Goal: Task Accomplishment & Management: Manage account settings

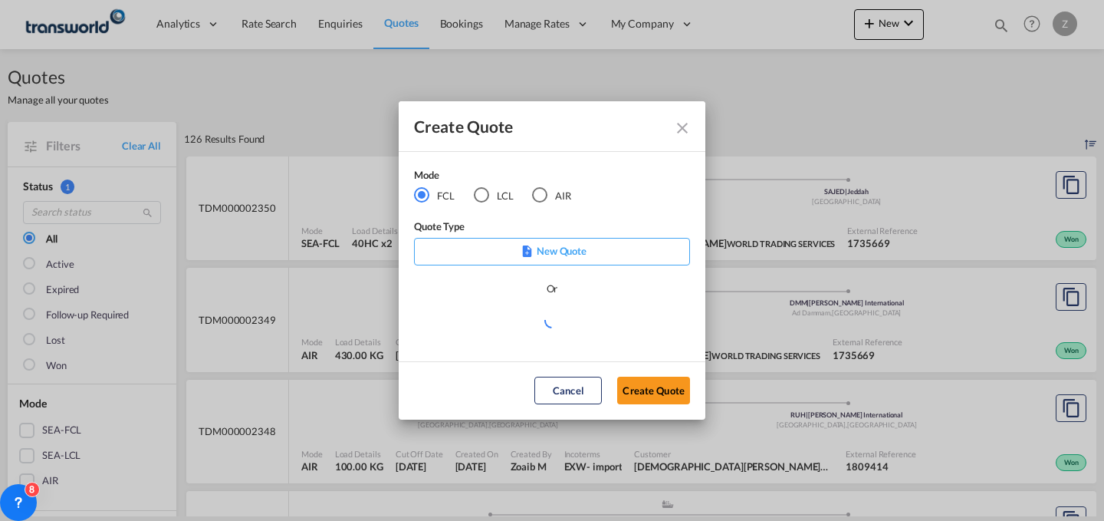
click at [544, 199] on div "AIR" at bounding box center [539, 194] width 15 height 15
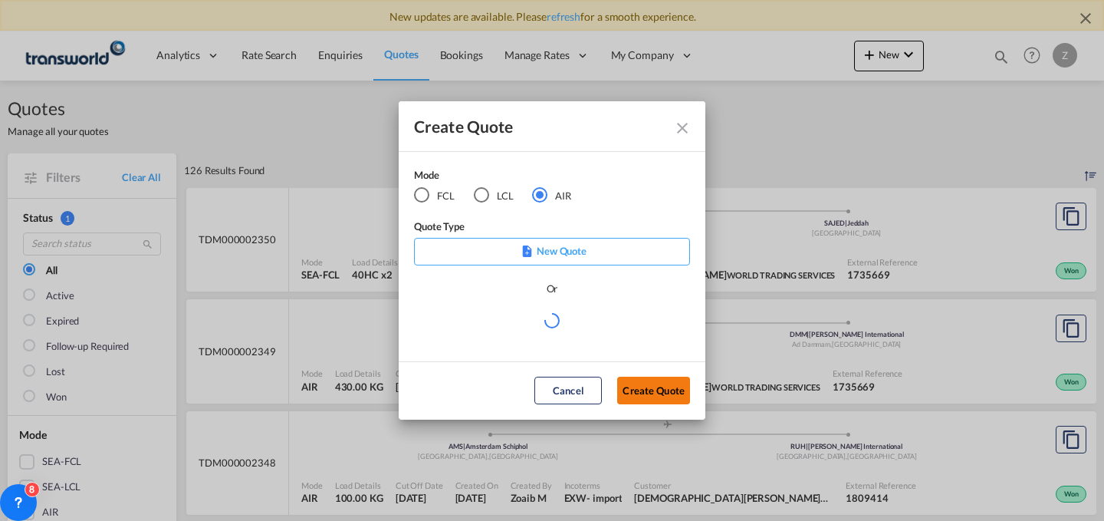
click at [656, 388] on button "Create Quote" at bounding box center [653, 391] width 73 height 28
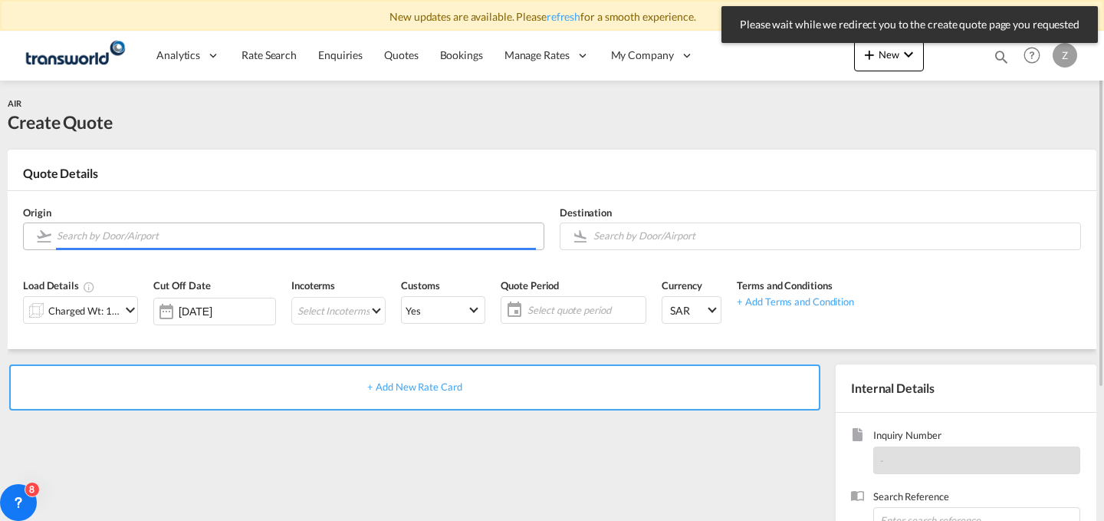
click at [442, 240] on input "Search by Door/Airport" at bounding box center [296, 235] width 479 height 27
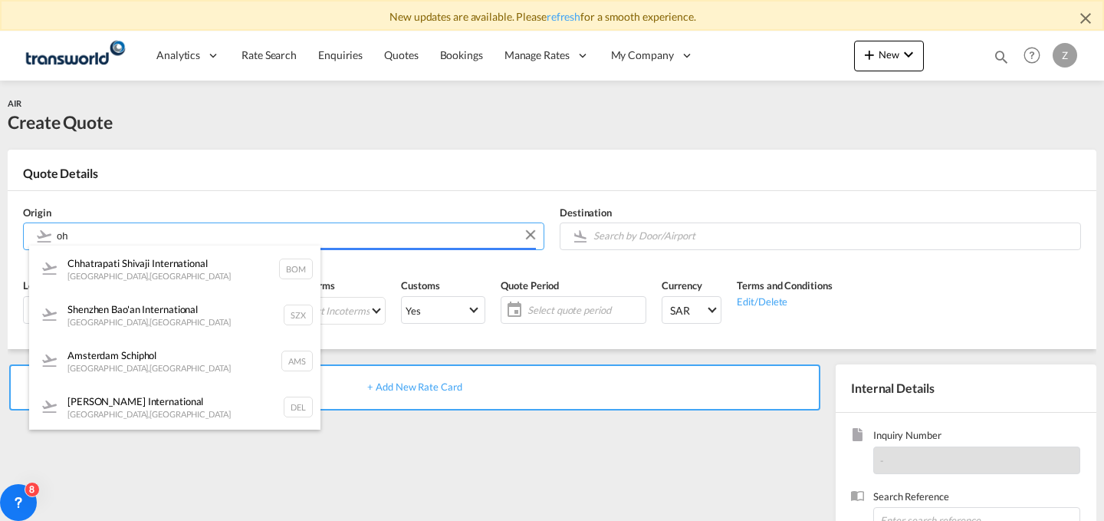
type input "o"
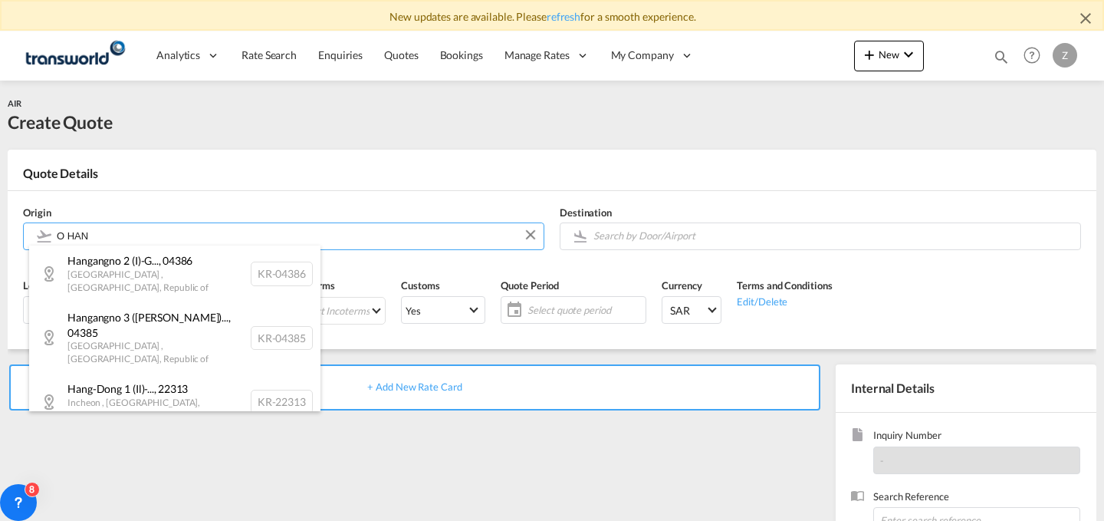
type input "O HAN"
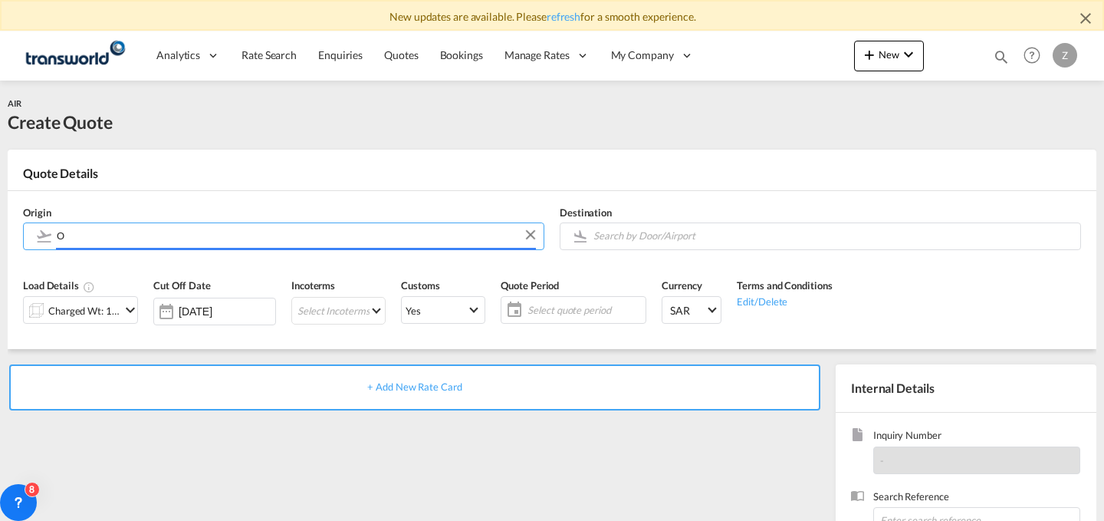
type input "O"
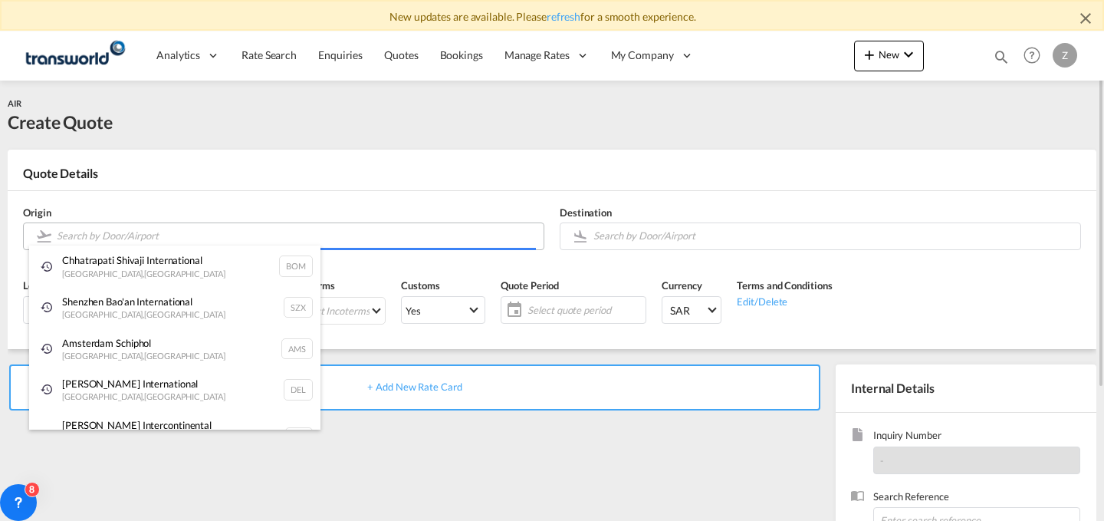
click at [320, 232] on body "New updates are available. Please refresh for a smooth experience. Analytics Da…" at bounding box center [552, 260] width 1104 height 521
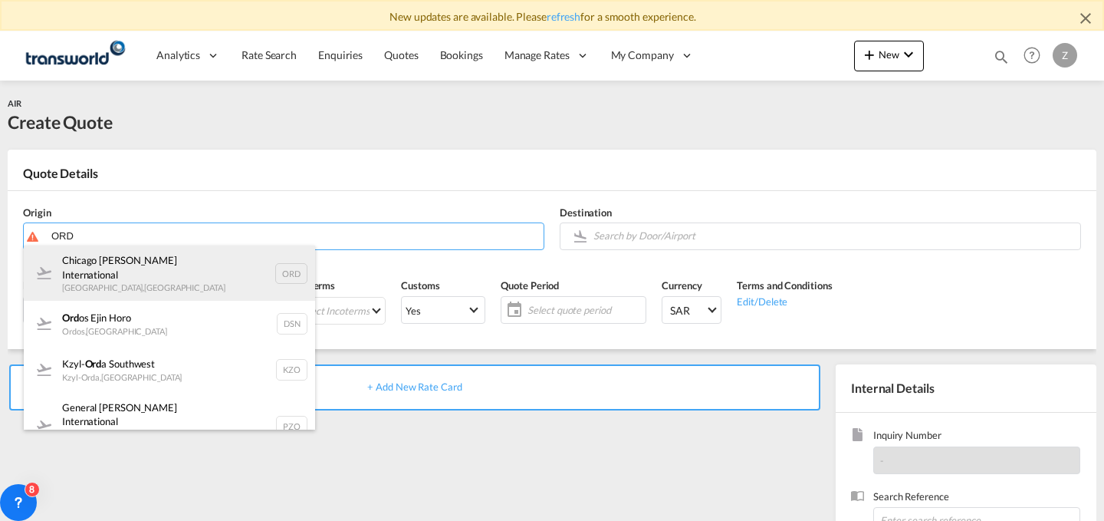
click at [248, 252] on div "Chicago [PERSON_NAME] International [GEOGRAPHIC_DATA] , [GEOGRAPHIC_DATA] ORD" at bounding box center [169, 272] width 291 height 55
type input "Chicago [PERSON_NAME] International, [GEOGRAPHIC_DATA], [GEOGRAPHIC_DATA]"
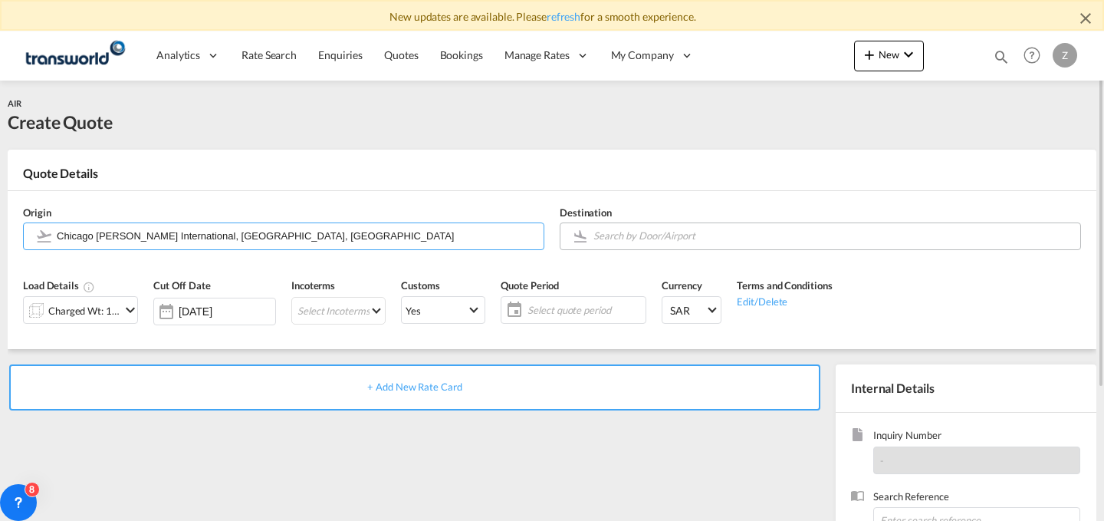
click at [684, 232] on body "New updates are available. Please refresh for a smooth experience. Analytics Da…" at bounding box center [552, 260] width 1104 height 521
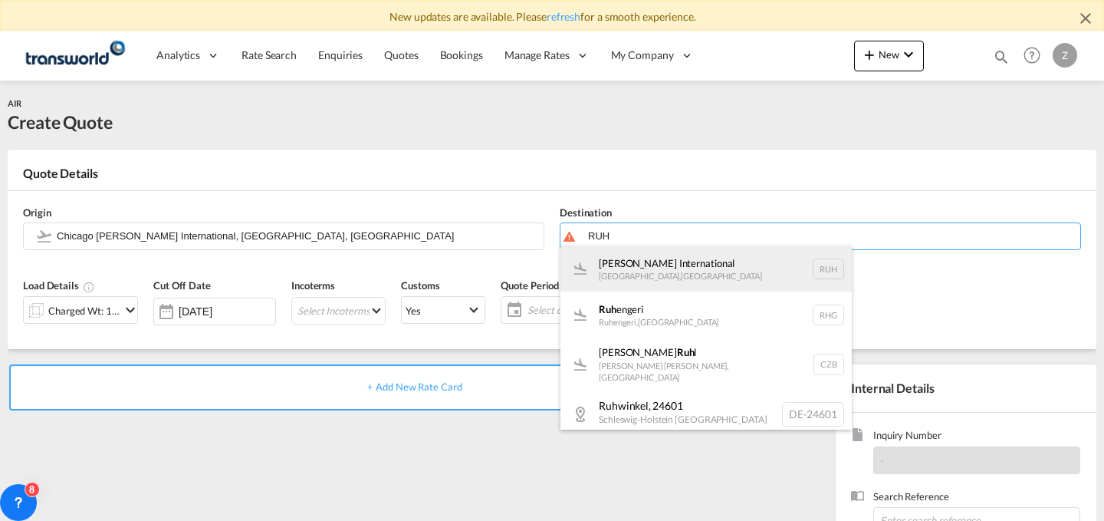
click at [661, 275] on div "[PERSON_NAME] International [GEOGRAPHIC_DATA] , [GEOGRAPHIC_DATA] RUH" at bounding box center [706, 268] width 291 height 46
type input "[PERSON_NAME] International, [GEOGRAPHIC_DATA], RUH"
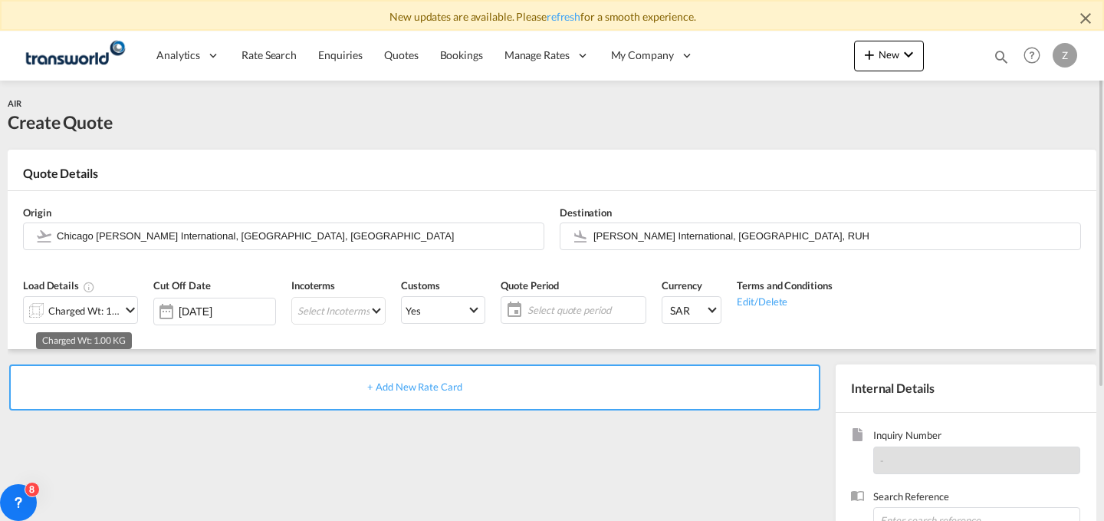
click at [117, 311] on div "Charged Wt: 1.00 KG" at bounding box center [84, 310] width 72 height 21
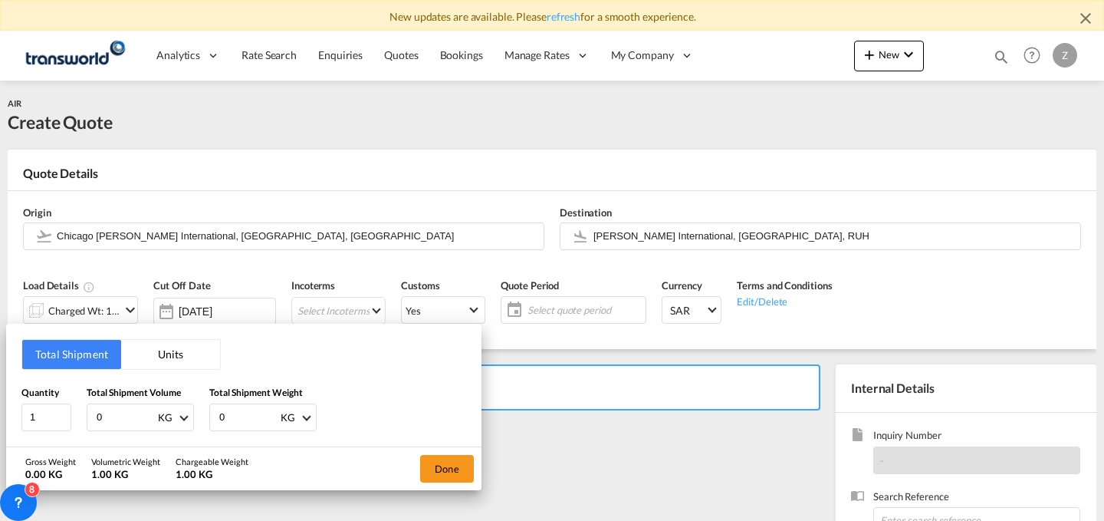
click at [246, 411] on input "0" at bounding box center [248, 417] width 61 height 26
type input "276"
click at [136, 405] on input "0" at bounding box center [125, 417] width 61 height 26
type input "276"
click at [465, 462] on button "Done" at bounding box center [447, 469] width 54 height 28
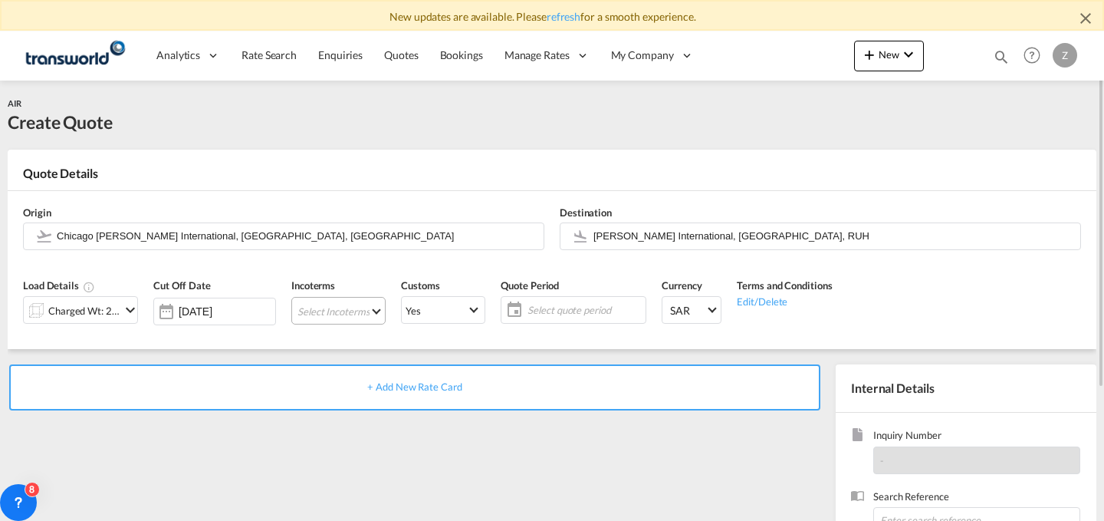
click at [340, 306] on md-select "Select Incoterms FOB - import Free on Board CIF - import Cost,Insurance and Fre…" at bounding box center [338, 311] width 94 height 28
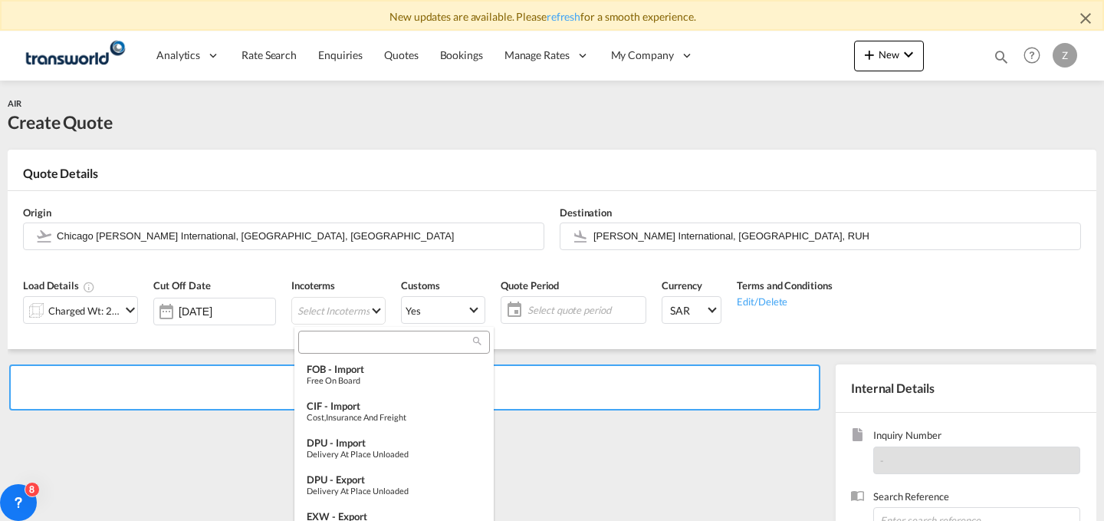
click at [384, 340] on input "search" at bounding box center [388, 342] width 170 height 14
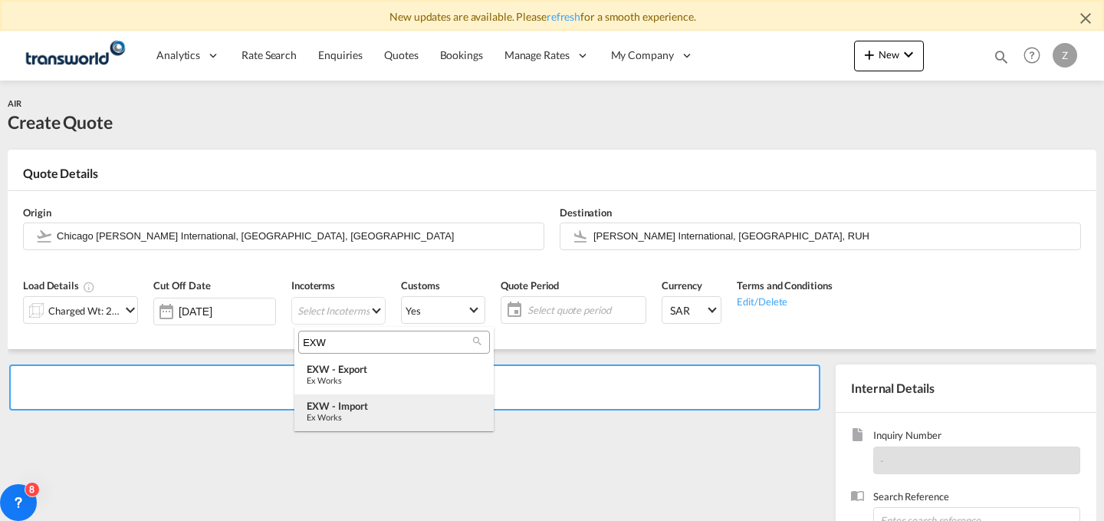
type input "EXW"
click at [383, 409] on div "EXW - import" at bounding box center [394, 406] width 175 height 12
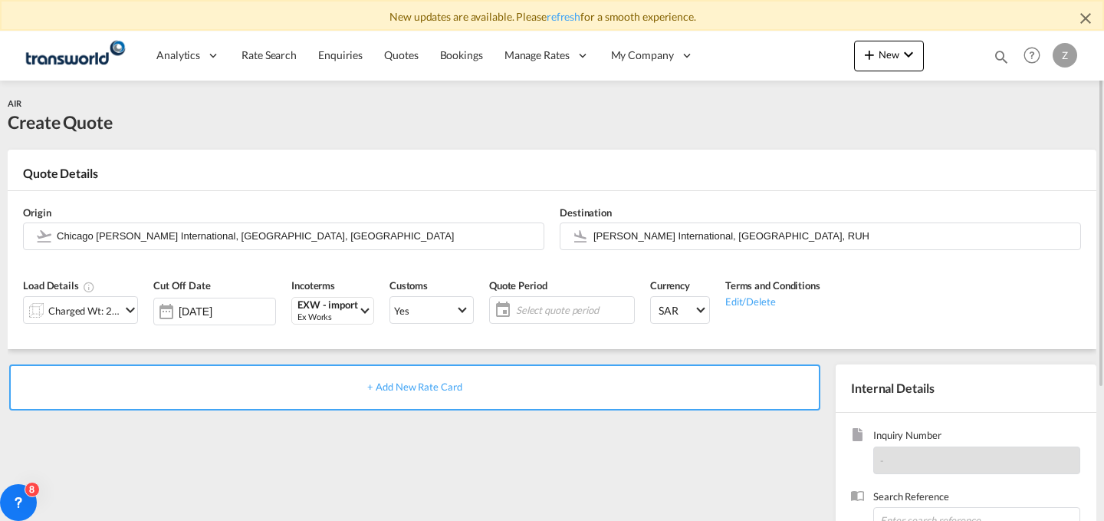
click at [538, 307] on span "Select quote period" at bounding box center [573, 310] width 114 height 14
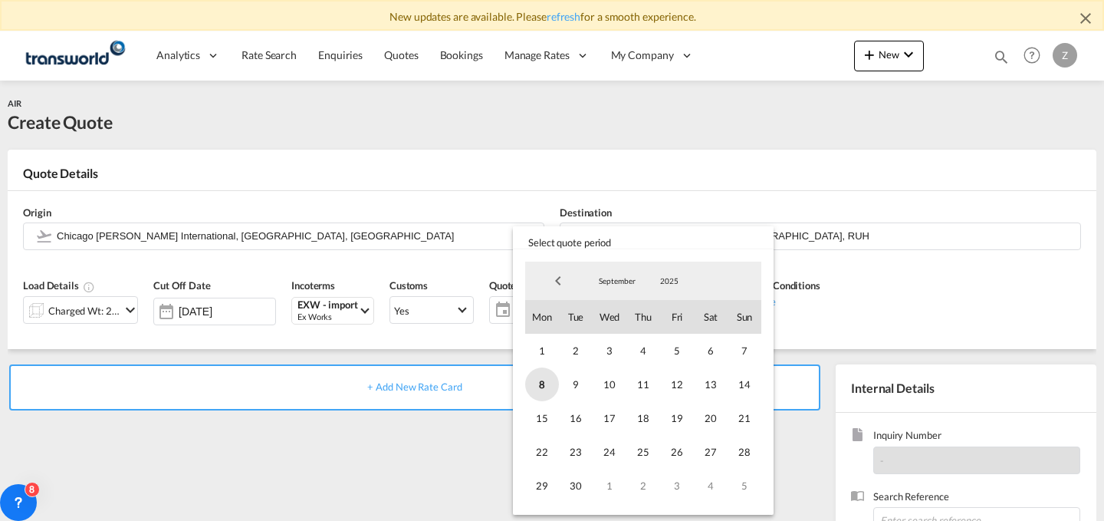
click at [544, 385] on span "8" at bounding box center [542, 384] width 34 height 34
click at [574, 472] on span "30" at bounding box center [576, 486] width 34 height 34
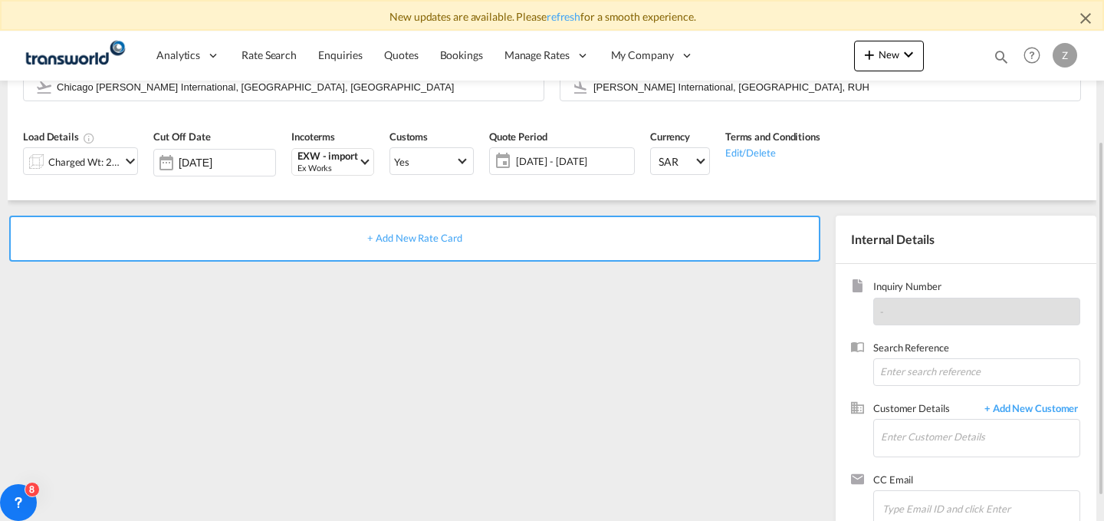
scroll to position [150, 0]
click at [933, 367] on input at bounding box center [976, 371] width 207 height 28
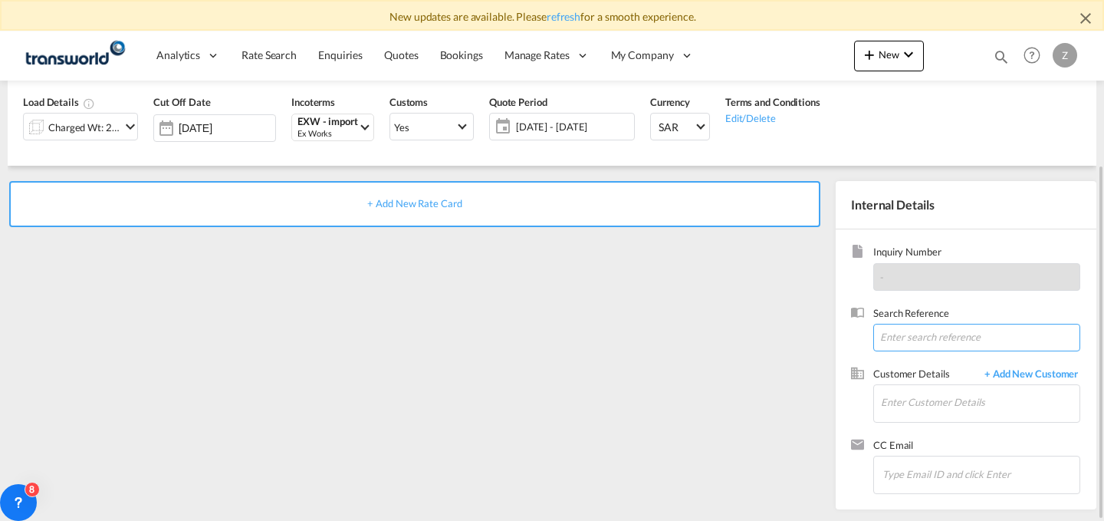
paste input "TW2608276"
type input "TW2608276"
click at [945, 402] on input "Enter Customer Details" at bounding box center [980, 402] width 199 height 35
type input "W"
paste input "is UNITED TECHNOLOGY OF ELECTRIC SUBSTATIONS &SWITCHGEARS CO."
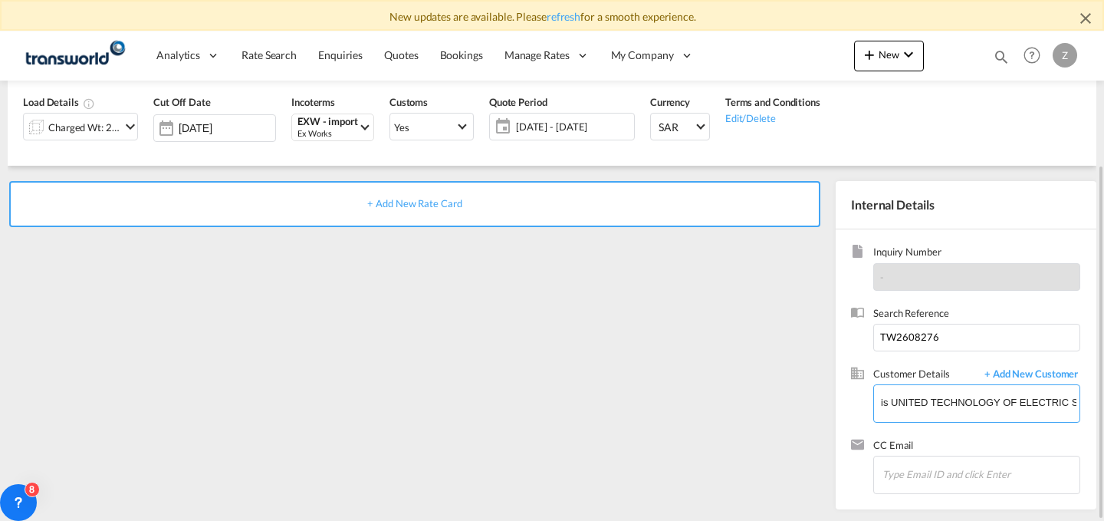
scroll to position [0, 170]
click at [907, 407] on input "is UNITED TECHNOLOGY OF ELECTRIC SUBSTATIONS &SWITCHGEARS CO." at bounding box center [980, 402] width 199 height 35
drag, startPoint x: 922, startPoint y: 399, endPoint x: 1103, endPoint y: 380, distance: 182.7
click at [1103, 380] on body "New updates are available. Please refresh for a smooth experience. Analytics Da…" at bounding box center [552, 260] width 1104 height 521
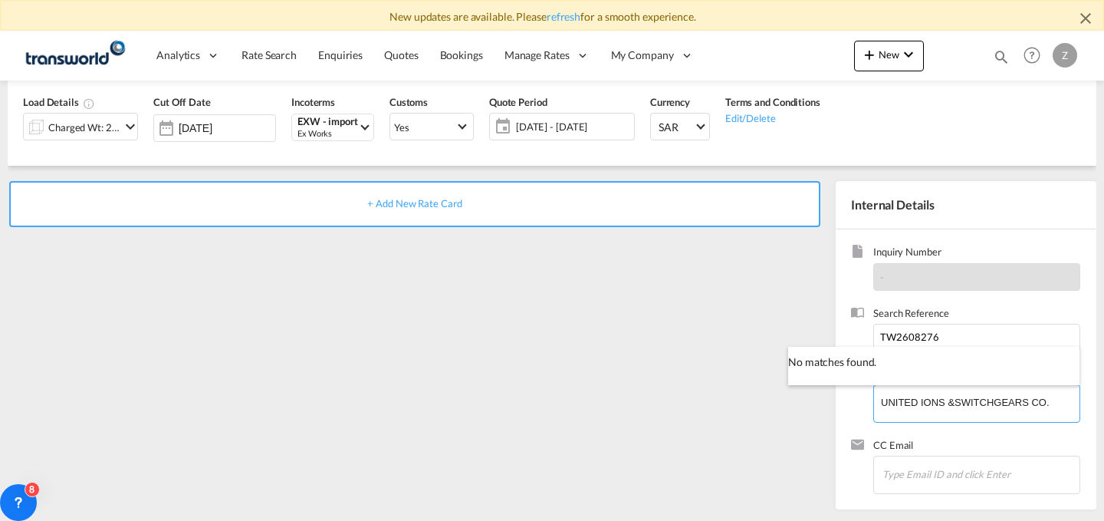
drag, startPoint x: 1047, startPoint y: 400, endPoint x: 919, endPoint y: 399, distance: 127.3
click at [919, 399] on body "New updates are available. Please refresh for a smooth experience. Analytics Da…" at bounding box center [552, 260] width 1104 height 521
type input "."
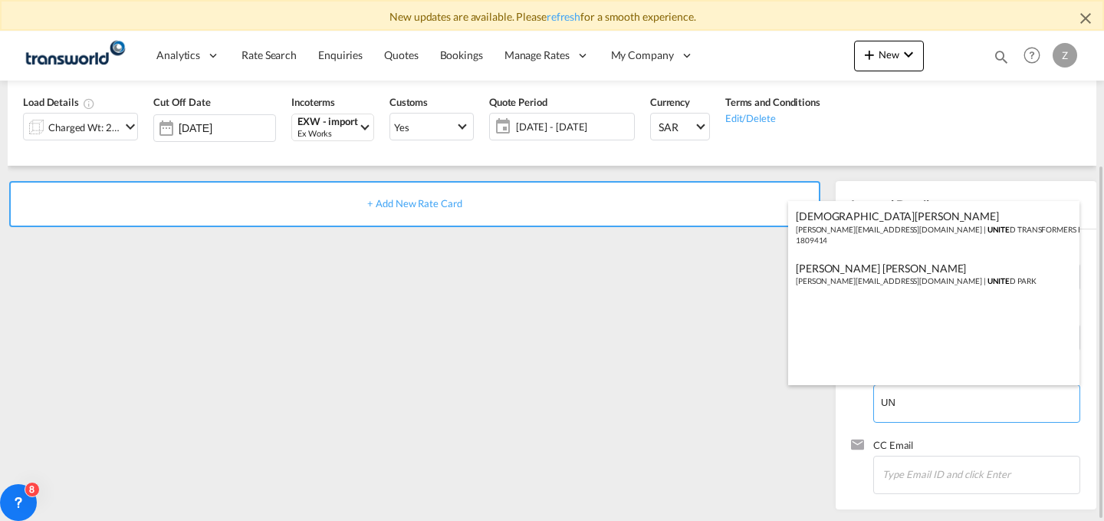
type input "U"
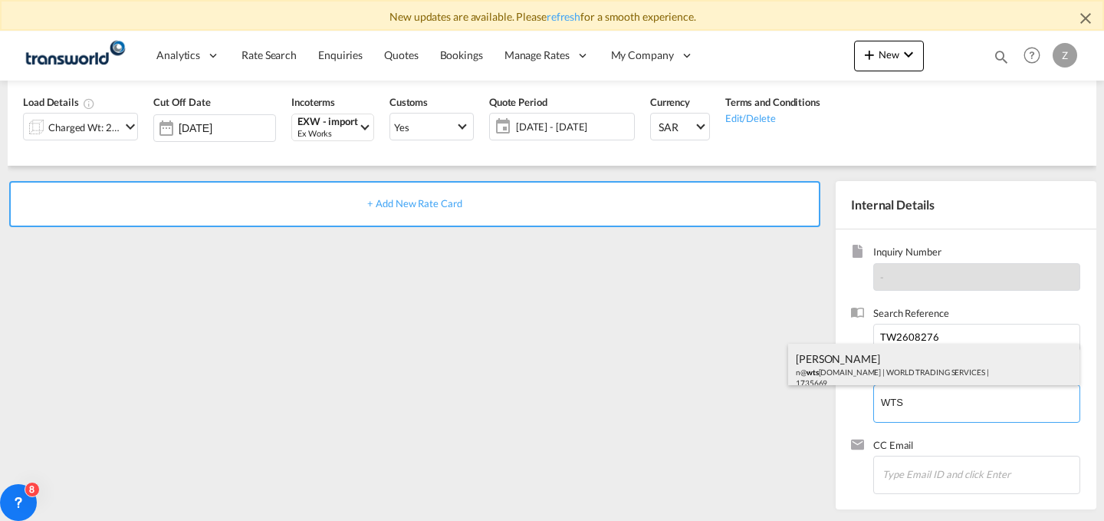
click at [897, 357] on div "[PERSON_NAME] n@ wts [DOMAIN_NAME] | WORLD TRADING SERVICES | 1735669" at bounding box center [933, 370] width 291 height 52
type input "WORLD TRADING SERVICES, [PERSON_NAME], n@[DOMAIN_NAME]"
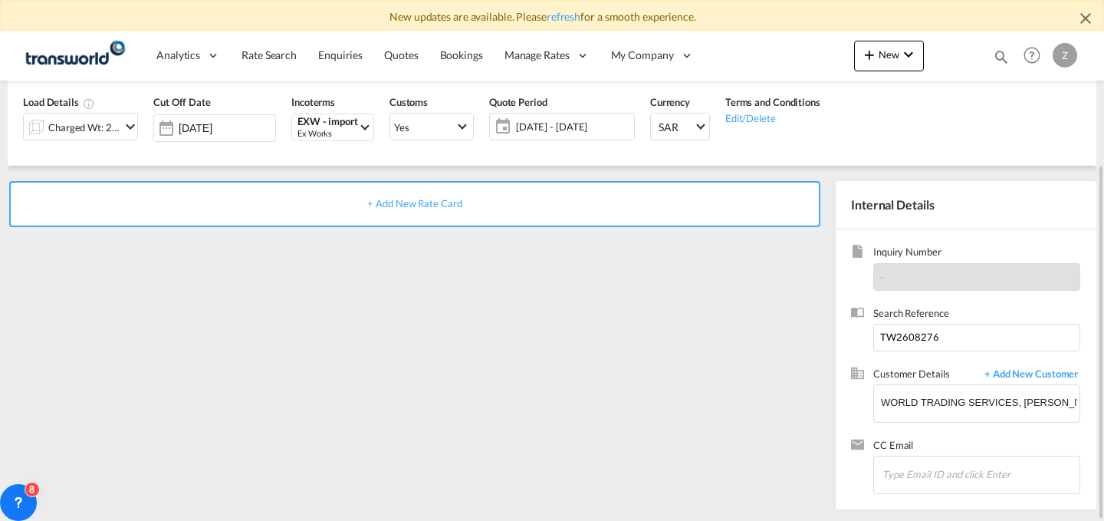
click at [577, 193] on div "+ Add New Rate Card" at bounding box center [414, 204] width 811 height 46
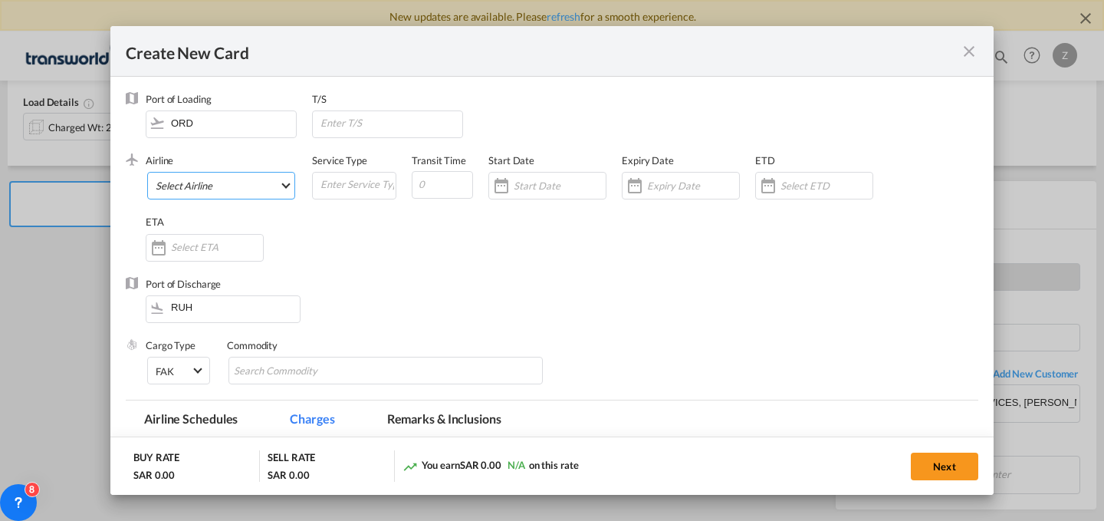
click at [255, 186] on md-select "Select Airline AIR EXPRESS S.A. (1166- / -) CMA CGM Air Cargo (1140-2C / -) DDW…" at bounding box center [221, 186] width 148 height 28
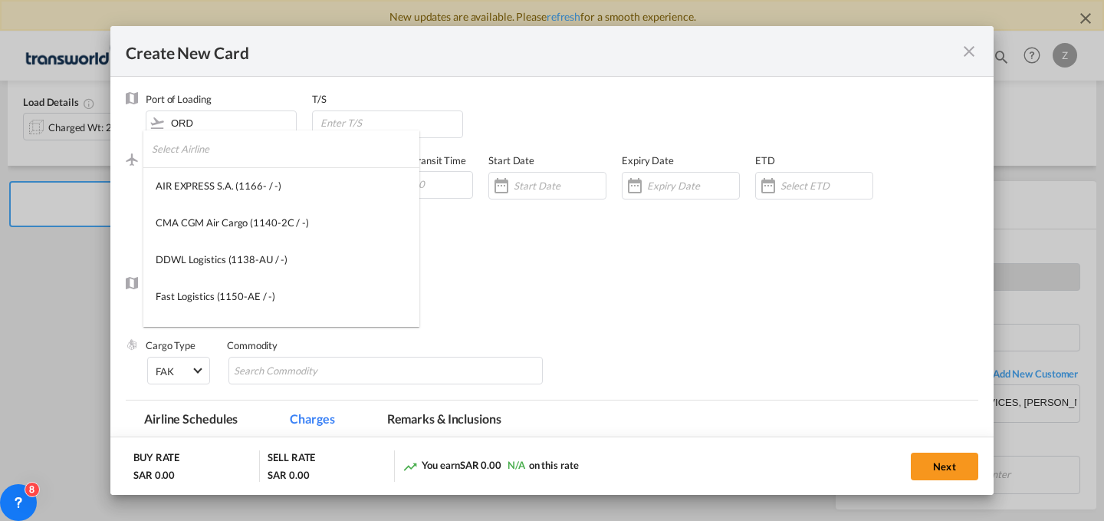
click at [297, 162] on input "search" at bounding box center [286, 148] width 268 height 37
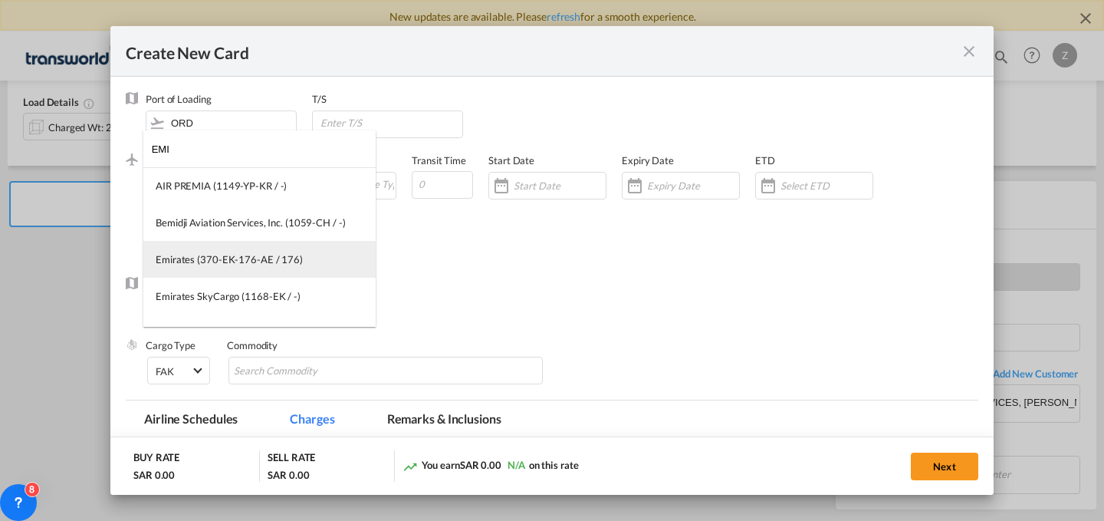
type input "EMI"
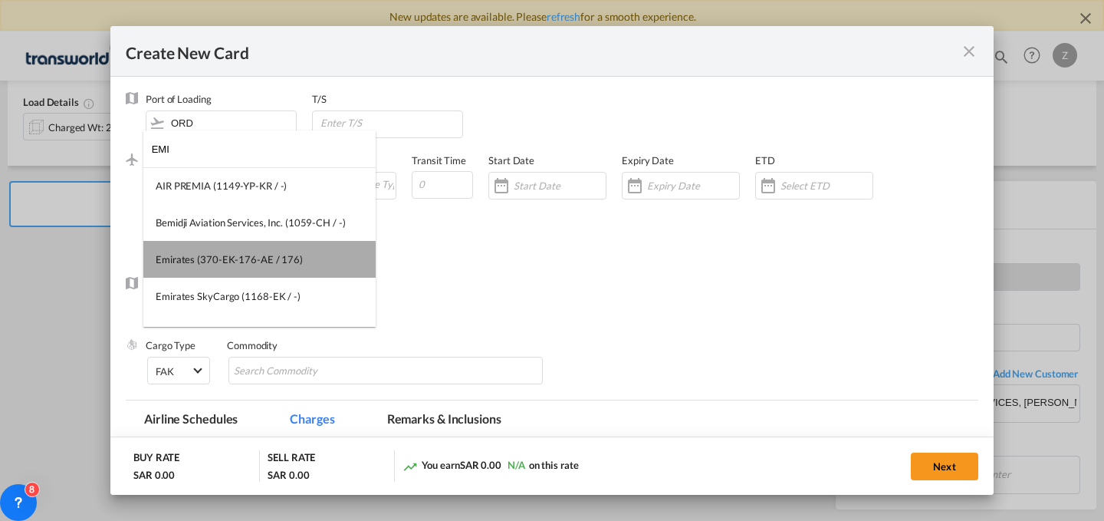
click at [261, 261] on div "Emirates (370-EK-176-AE / 176)" at bounding box center [229, 259] width 147 height 14
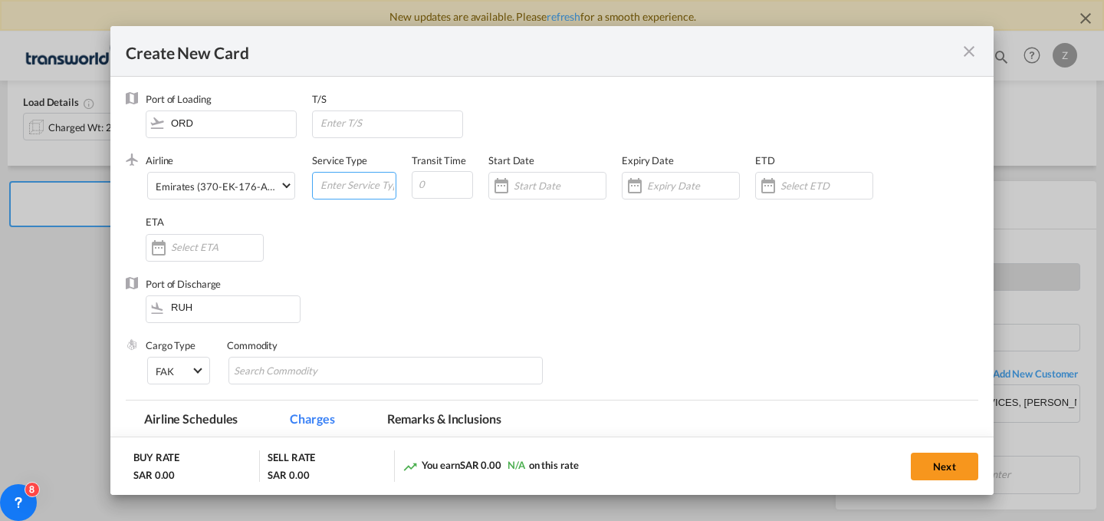
click at [359, 178] on input "Create New Card ..." at bounding box center [357, 184] width 77 height 23
click at [348, 181] on input "FCL" at bounding box center [357, 184] width 77 height 23
type input "F"
click at [348, 181] on input "AIE" at bounding box center [357, 184] width 77 height 23
type input "AIR"
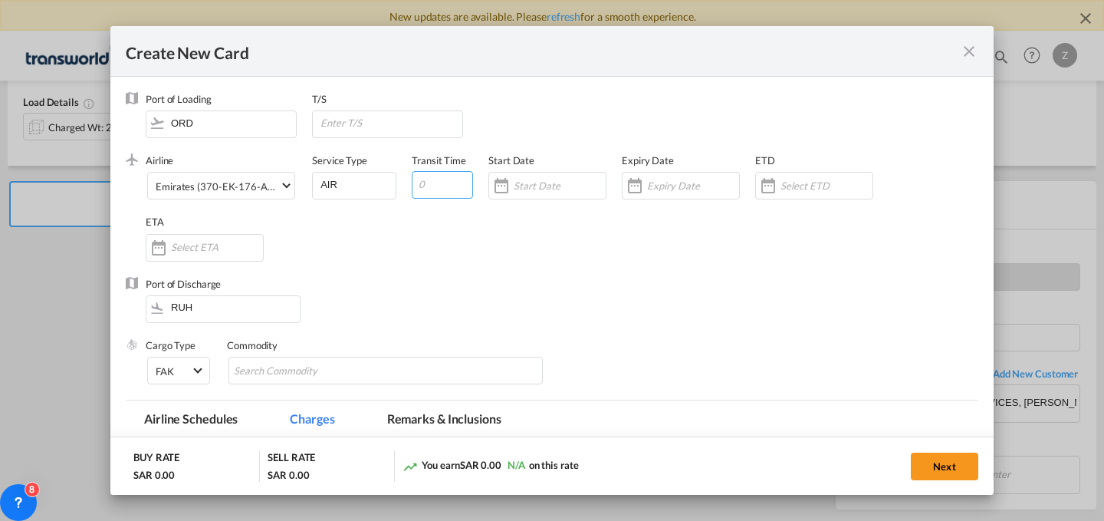
click at [426, 183] on input "Create New Card ..." at bounding box center [442, 185] width 61 height 28
type input "5"
click at [531, 184] on input "Create New Card ..." at bounding box center [560, 185] width 92 height 12
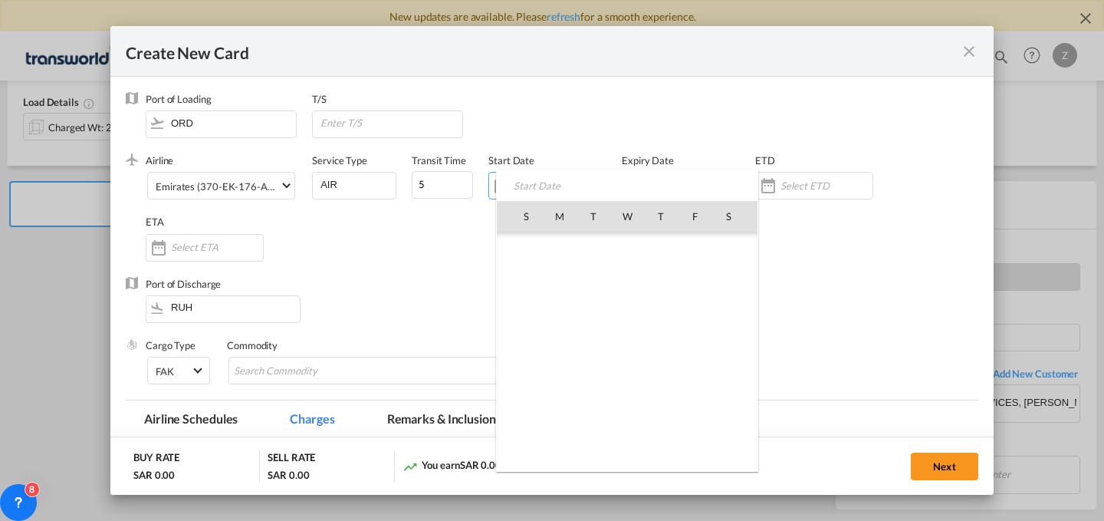
scroll to position [355202, 0]
click at [557, 316] on span "8" at bounding box center [560, 317] width 32 height 32
type input "[DATE]"
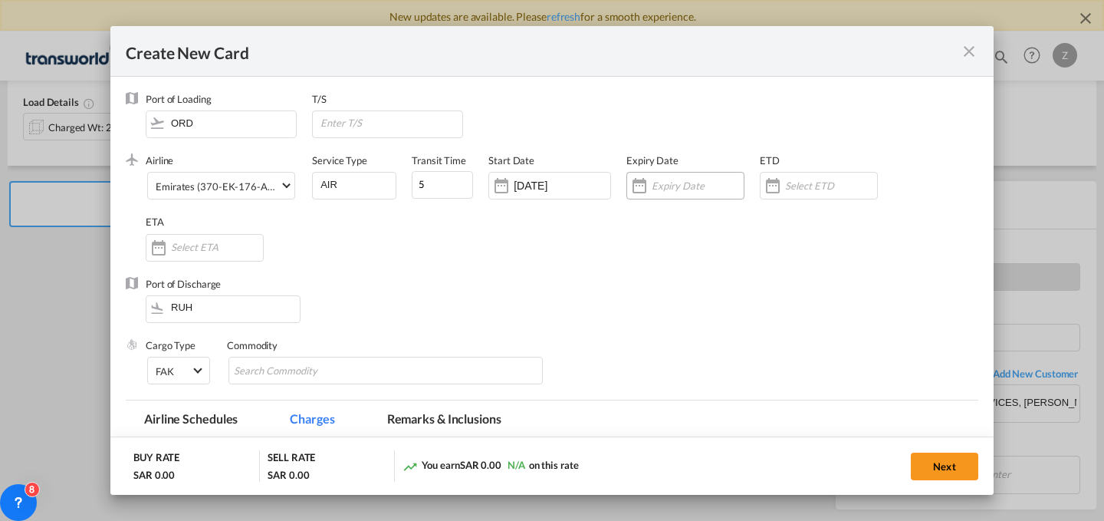
click at [643, 184] on div "Create New Card ..." at bounding box center [639, 185] width 25 height 31
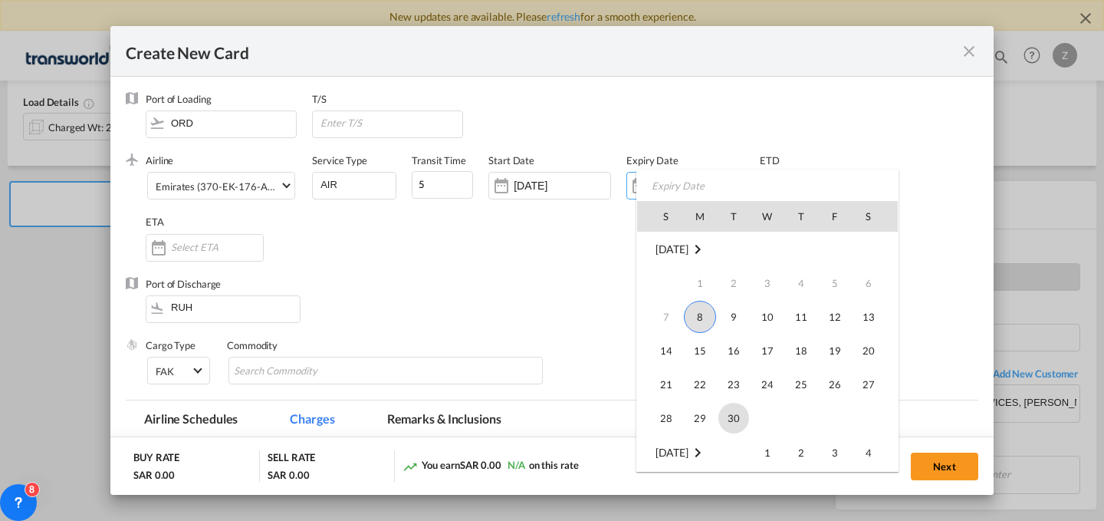
click at [742, 413] on span "30" at bounding box center [734, 418] width 31 height 31
type input "[DATE]"
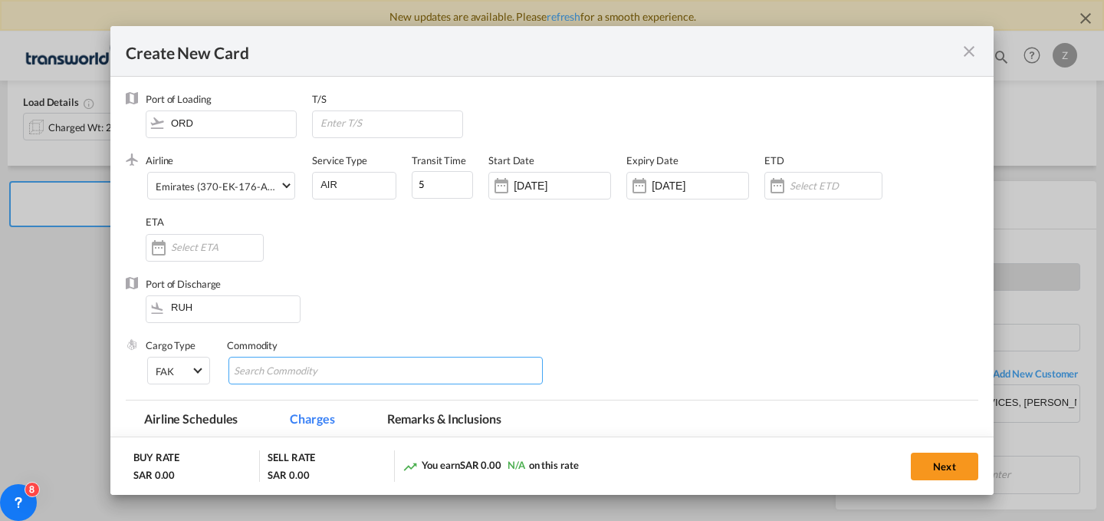
click at [301, 367] on input "Chips input." at bounding box center [304, 371] width 140 height 25
type input "GC"
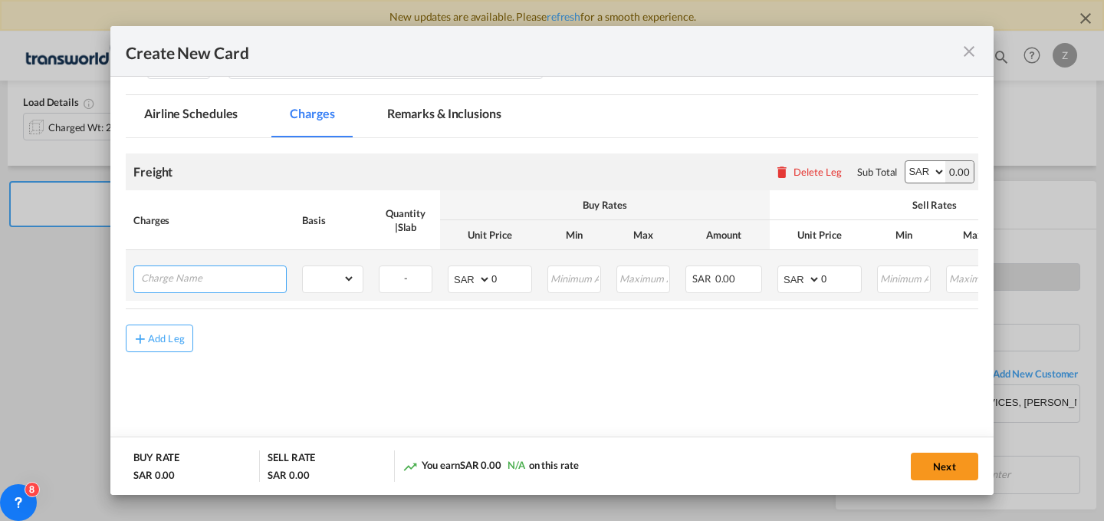
click at [240, 268] on input "Charge Name" at bounding box center [213, 277] width 145 height 23
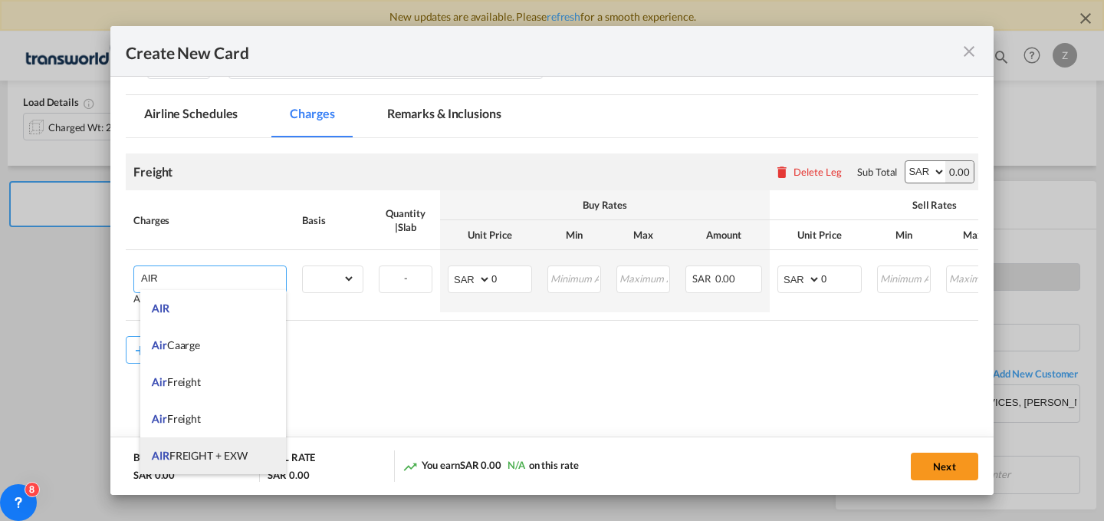
click at [256, 455] on li "AIR FREIGHT + EXW" at bounding box center [213, 455] width 146 height 37
type input "AIR FREIGHT + EXW"
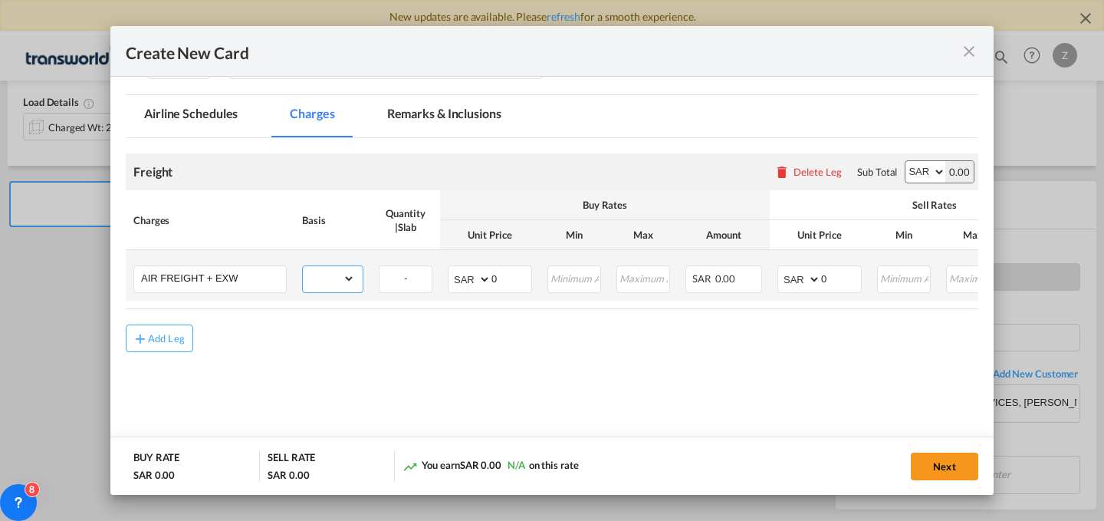
click at [348, 275] on select "gross_weight volumetric_weight per_shipment per_bl per_km % on air freight per_…" at bounding box center [329, 278] width 52 height 25
select select "per_shipment"
click at [303, 266] on select "gross_weight volumetric_weight per_shipment per_bl per_km % on air freight per_…" at bounding box center [329, 278] width 52 height 25
click at [929, 167] on select "AED AFN ALL AMD ANG AOA ARS AUD AWG AZN BAM BBD BDT BGN BHD BIF BMD BND [PERSON…" at bounding box center [926, 171] width 40 height 21
select select "string:USD"
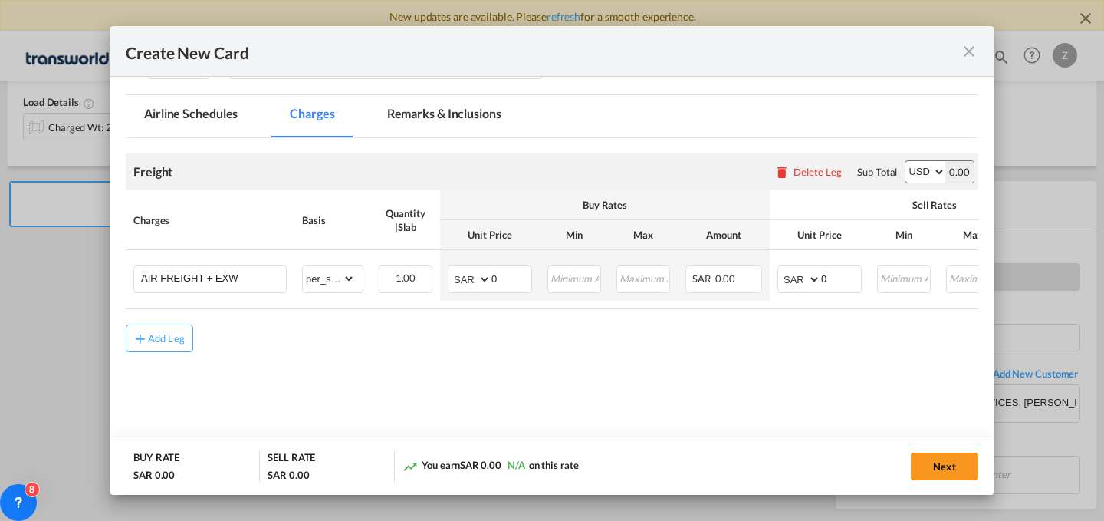
click at [906, 161] on select "AED AFN ALL AMD ANG AOA ARS AUD AWG AZN BAM BBD BDT BGN BHD BIF BMD BND [PERSON…" at bounding box center [926, 171] width 40 height 21
click at [808, 269] on select "AED AFN ALL AMD ANG AOA ARS AUD AWG AZN BAM BBD BDT BGN BHD BIF BMD BND [PERSON…" at bounding box center [801, 278] width 40 height 21
select select "string:USD"
click at [781, 268] on select "AED AFN ALL AMD ANG AOA ARS AUD AWG AZN BAM BBD BDT BGN BHD BIF BMD BND [PERSON…" at bounding box center [801, 278] width 40 height 21
click at [465, 286] on select "AED AFN ALL AMD ANG AOA ARS AUD AWG AZN BAM BBD BDT BGN BHD BIF BMD BND [PERSON…" at bounding box center [471, 278] width 40 height 21
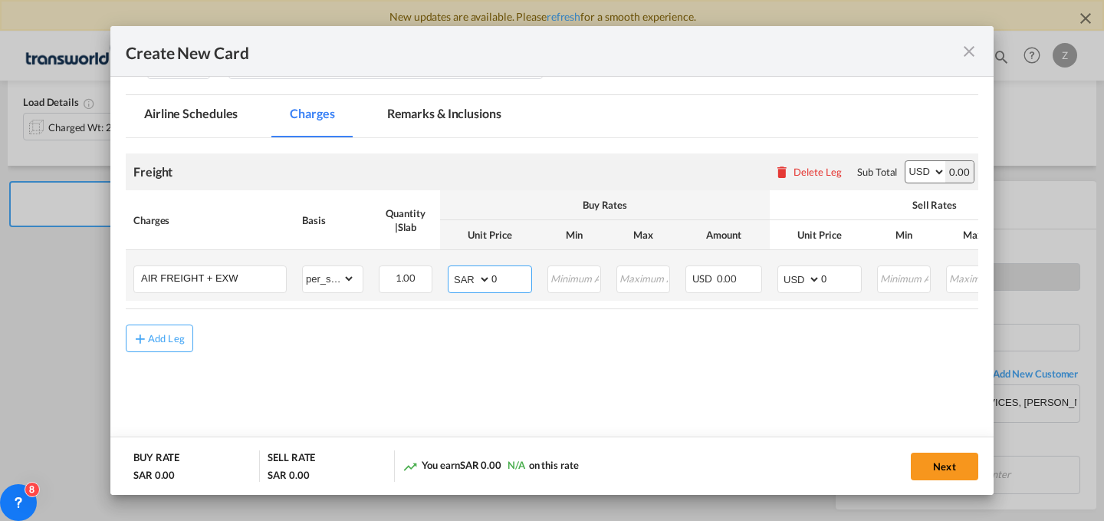
select select "string:USD"
click at [451, 268] on select "AED AFN ALL AMD ANG AOA ARS AUD AWG AZN BAM BBD BDT BGN BHD BIF BMD BND [PERSON…" at bounding box center [471, 278] width 40 height 21
click at [840, 274] on input "0" at bounding box center [841, 277] width 40 height 23
type input "920"
click at [497, 274] on input "0" at bounding box center [512, 277] width 40 height 23
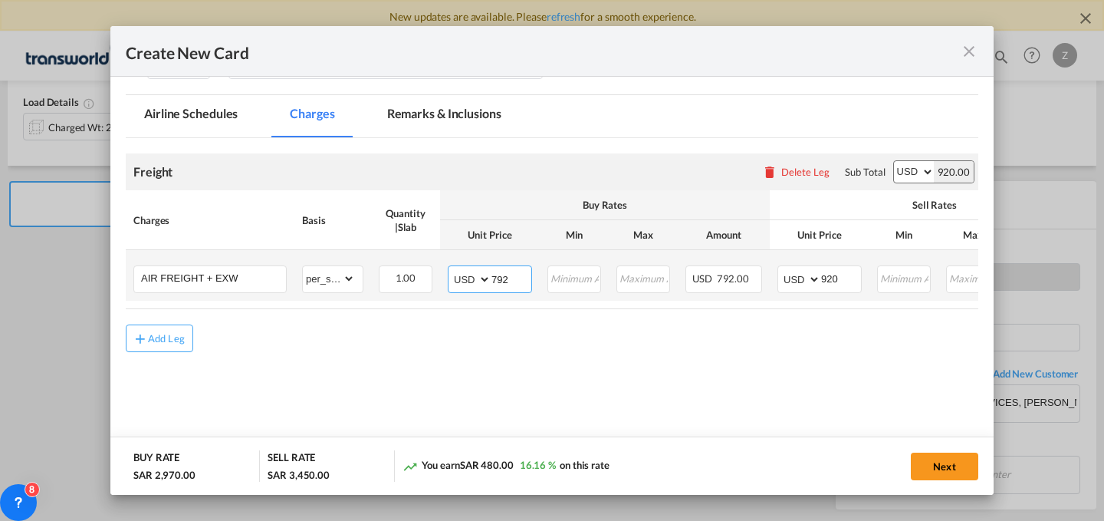
scroll to position [0, 245]
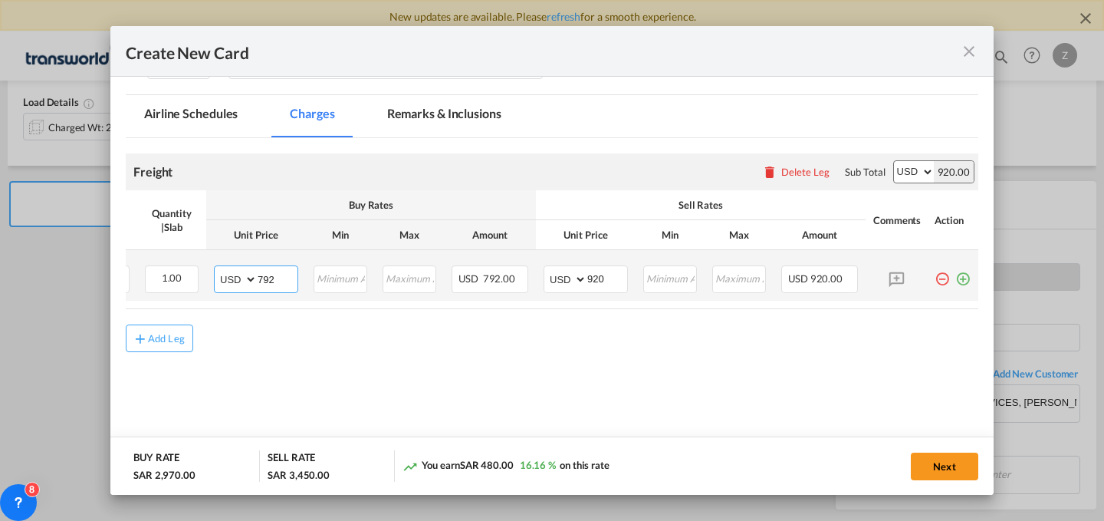
type input "792"
click at [960, 275] on td "Create New Card ..." at bounding box center [952, 275] width 51 height 51
click at [955, 270] on md-icon "icon-plus-circle-outline green-400-fg" at bounding box center [962, 272] width 15 height 15
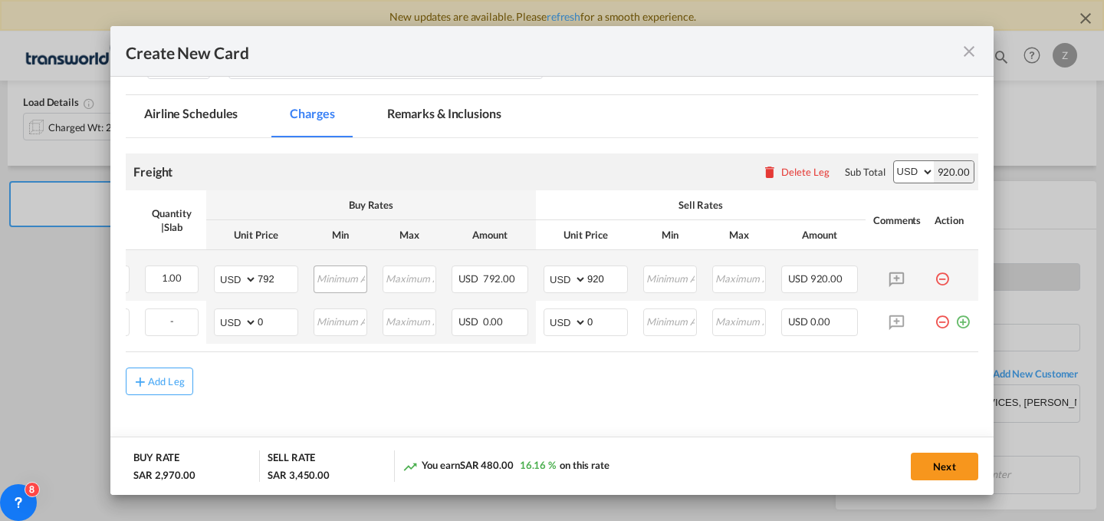
scroll to position [0, 0]
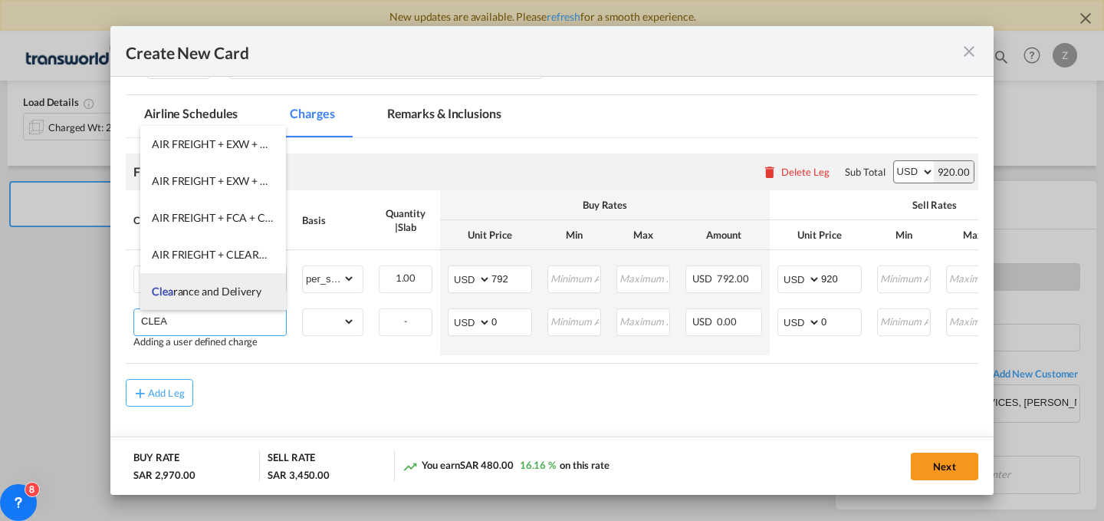
click at [232, 287] on span "[PERSON_NAME] and Delivery" at bounding box center [207, 290] width 110 height 13
type input "Clearance and Delivery"
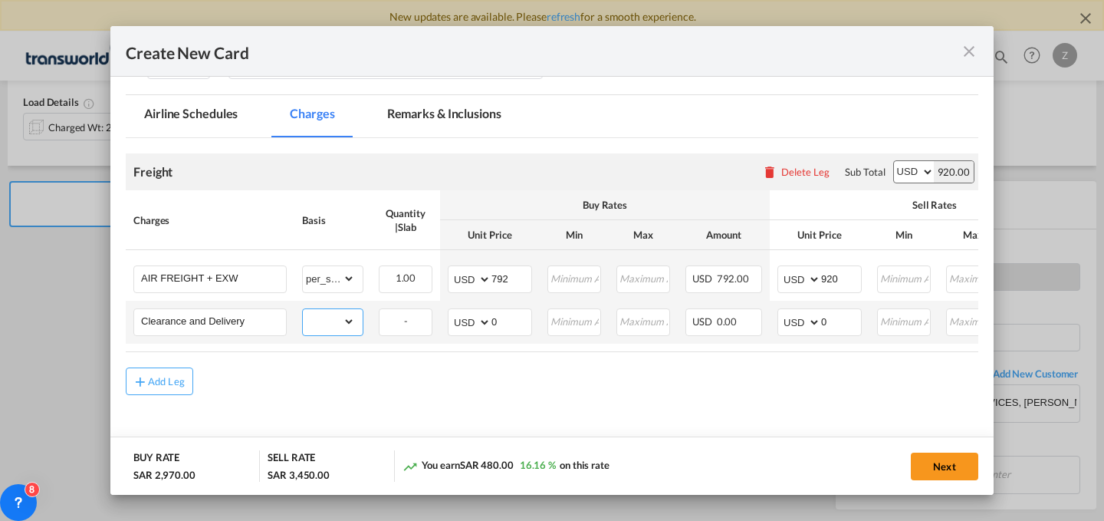
click at [338, 327] on select "gross_weight volumetric_weight per_shipment per_bl per_km % on air freight per_…" at bounding box center [329, 321] width 52 height 25
select select "per_shipment"
click at [303, 309] on select "gross_weight volumetric_weight per_shipment per_bl per_km % on air freight per_…" at bounding box center [329, 321] width 52 height 25
click at [472, 319] on select "AED AFN ALL AMD ANG AOA ARS AUD AWG AZN BAM BBD BDT BGN BHD BIF BMD BND [PERSON…" at bounding box center [471, 321] width 40 height 21
select select "string:SAR"
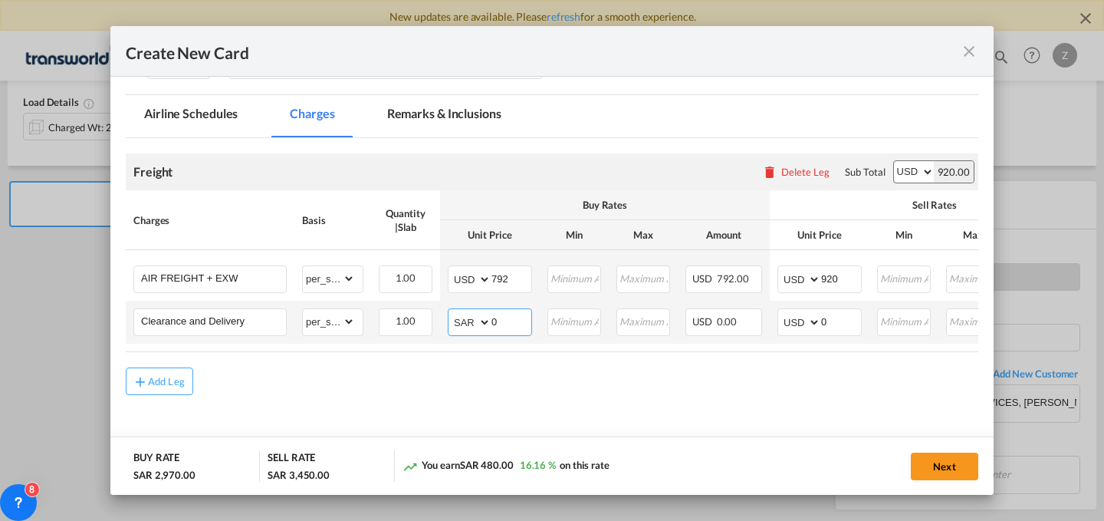
click at [451, 311] on select "AED AFN ALL AMD ANG AOA ARS AUD AWG AZN BAM BBD BDT BGN BHD BIF BMD BND [PERSON…" at bounding box center [471, 321] width 40 height 21
select select "string:SAR"
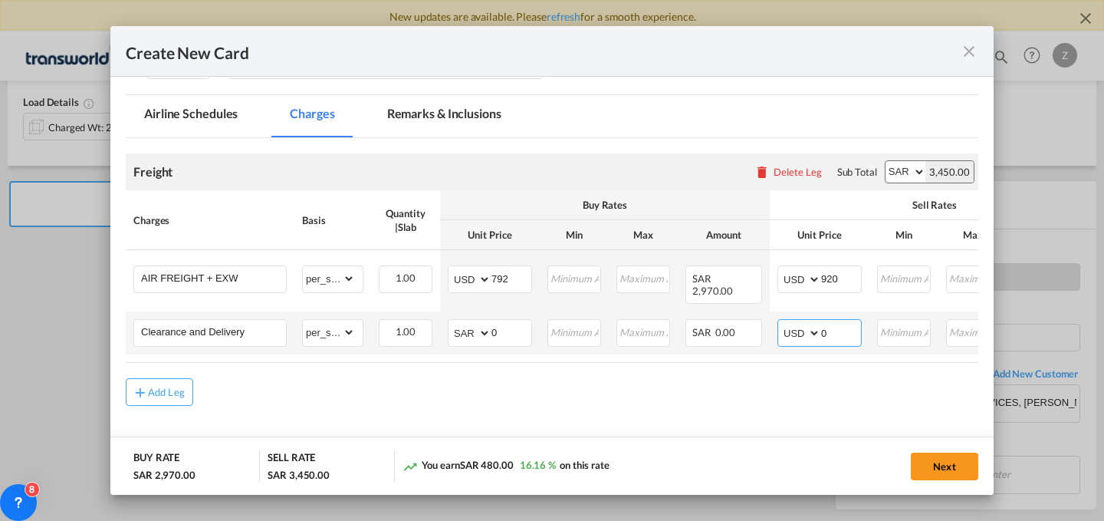
click at [852, 332] on input "0" at bounding box center [841, 331] width 40 height 23
type input "1300"
click at [508, 320] on input "0" at bounding box center [512, 331] width 40 height 23
type input "1300"
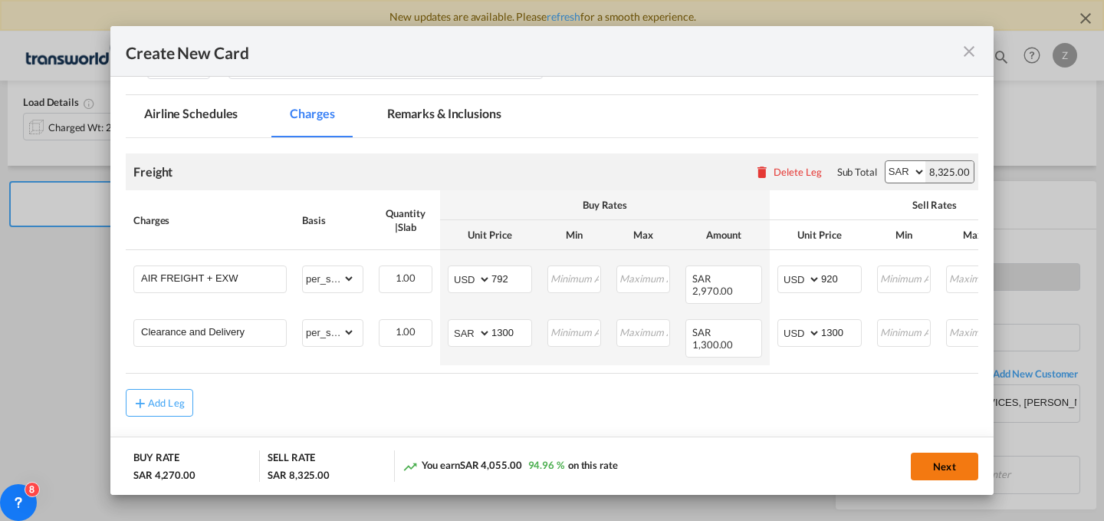
click at [939, 463] on button "Next" at bounding box center [944, 466] width 67 height 28
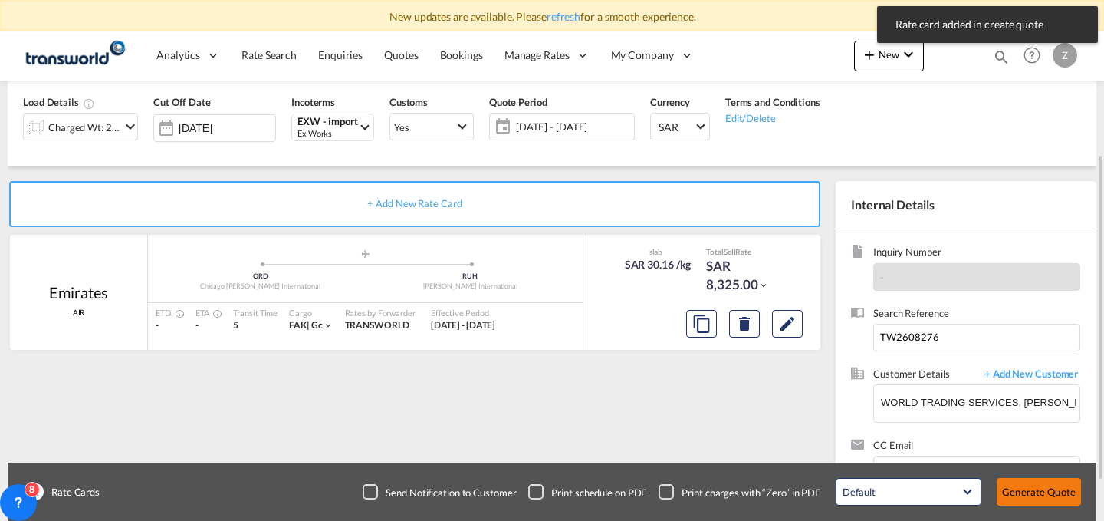
click at [1028, 487] on button "Generate Quote" at bounding box center [1039, 492] width 84 height 28
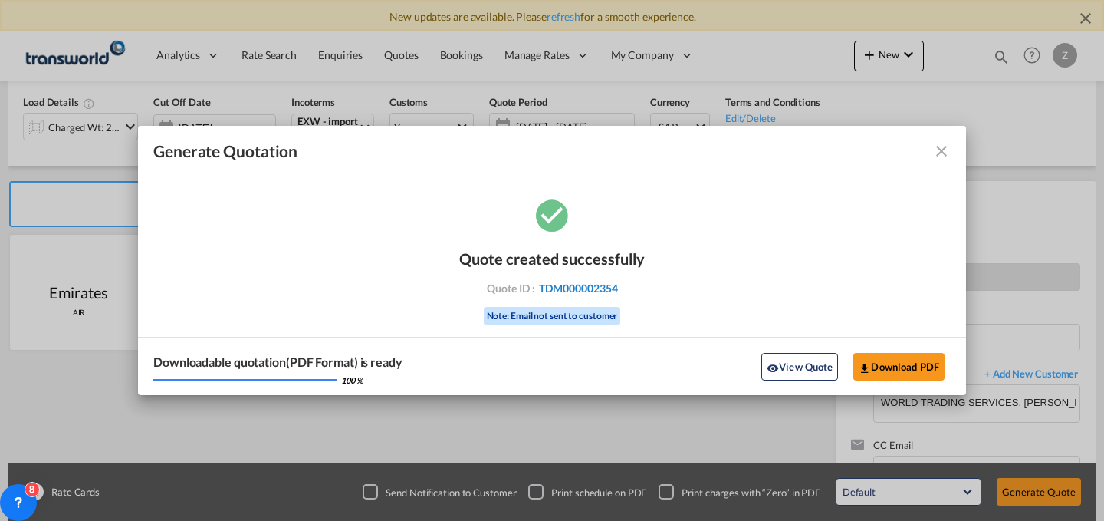
click at [584, 291] on span "TDM000002354" at bounding box center [578, 288] width 79 height 14
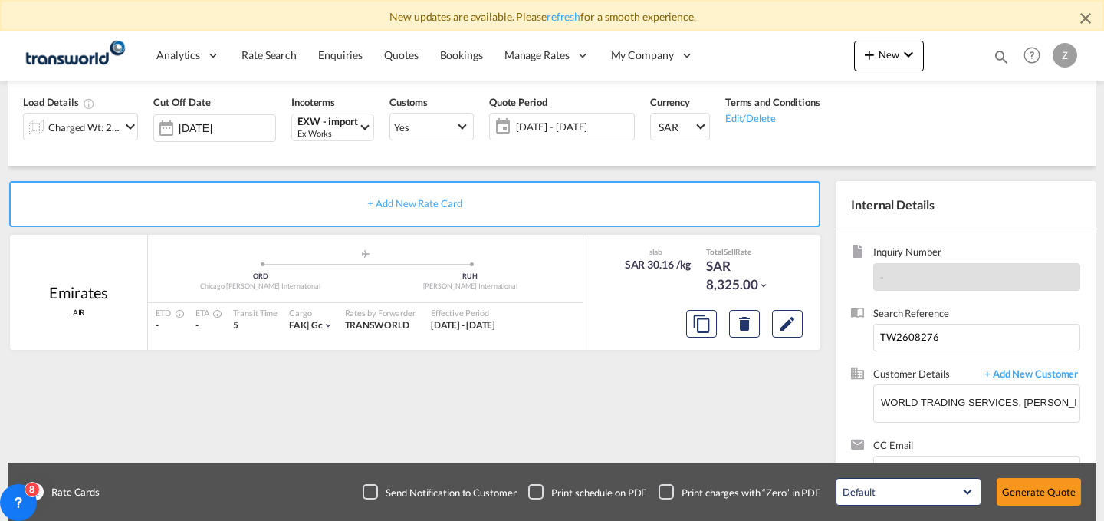
click at [584, 291] on div "Quote created successfully Quote ID : TDM000002354 Note: Email not sent to cust…" at bounding box center [552, 272] width 93 height 51
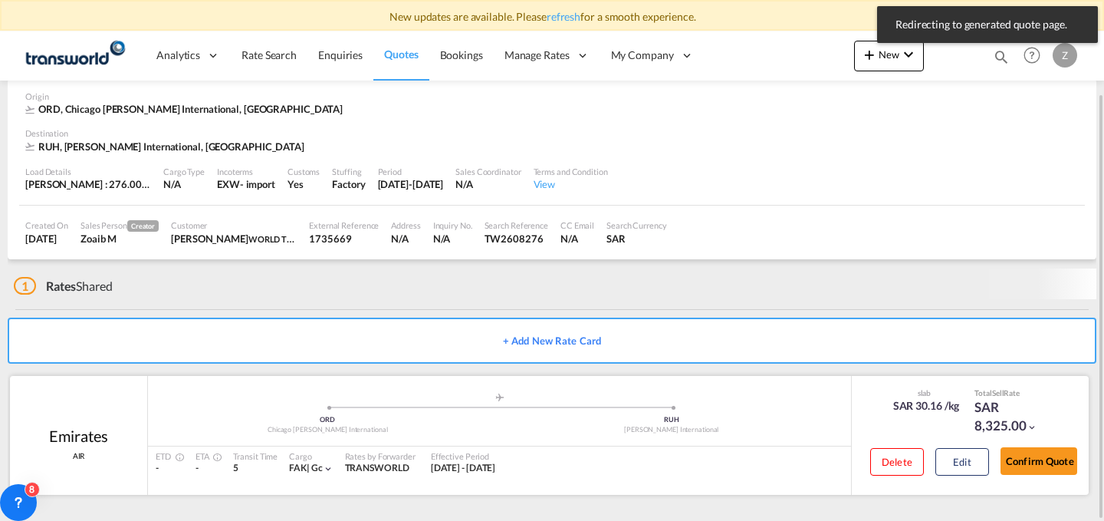
scroll to position [61, 0]
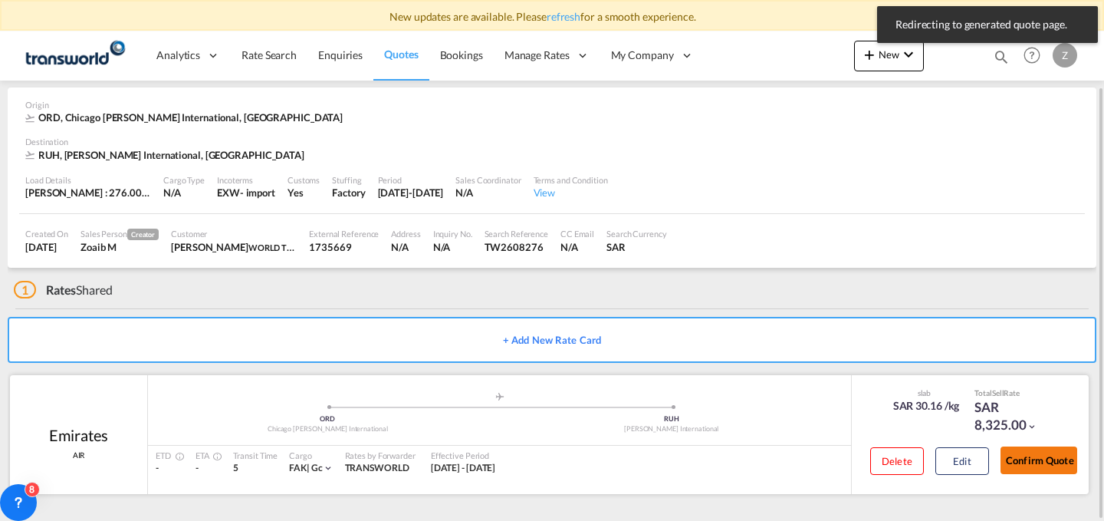
click at [1030, 452] on button "Confirm Quote" at bounding box center [1039, 460] width 77 height 28
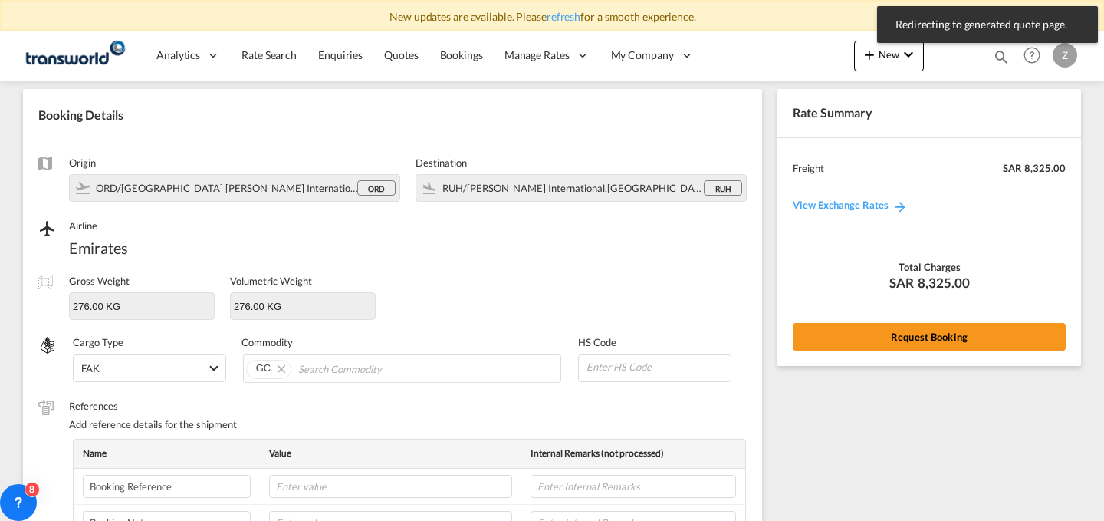
scroll to position [544, 0]
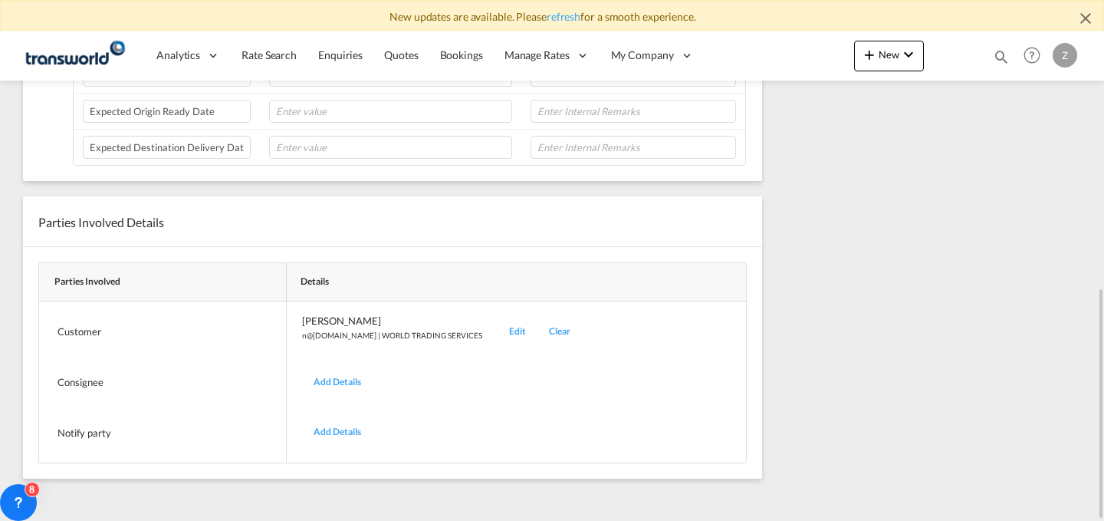
click at [498, 329] on div "Edit" at bounding box center [518, 332] width 40 height 36
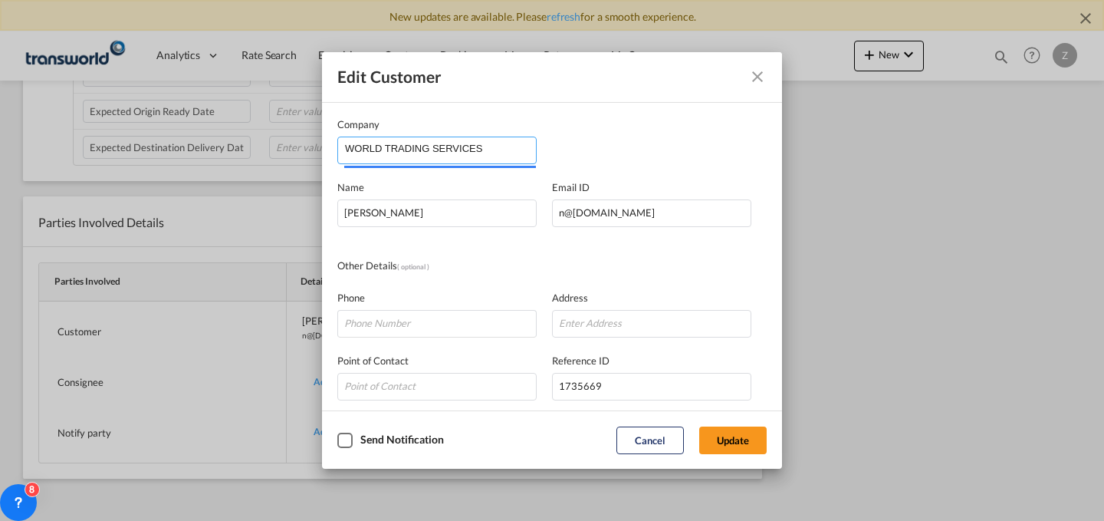
drag, startPoint x: 501, startPoint y: 150, endPoint x: 49, endPoint y: 127, distance: 453.0
click at [49, 127] on div "Edit Customer Company WORLD TRADING SERVICES Name [PERSON_NAME] Email ID [EMAIL…" at bounding box center [552, 260] width 1104 height 521
paste input "UNITED TECHNOLOGY OF ELECTRIC SUBSTATIONS &SWITCHGEARS"
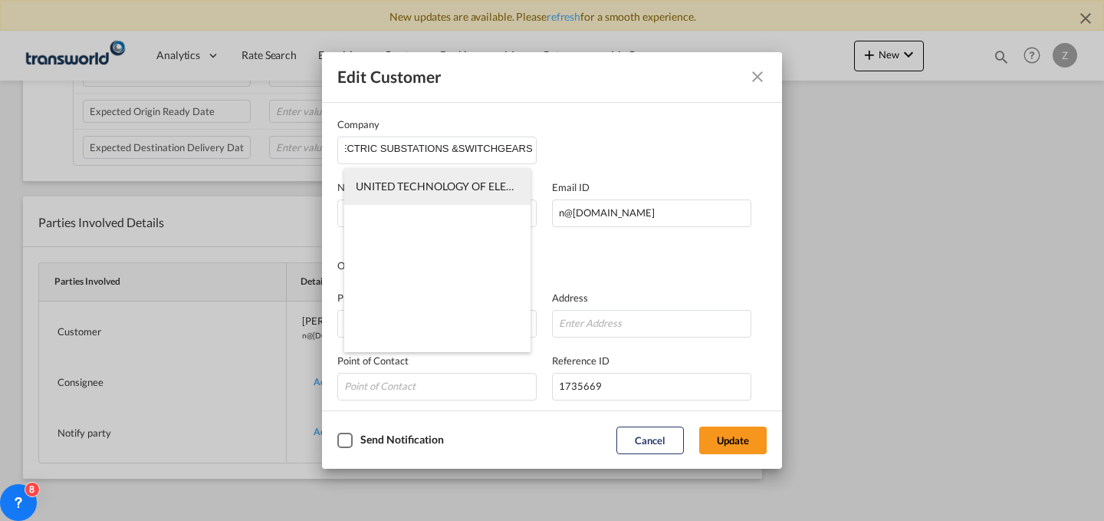
scroll to position [0, 0]
click at [454, 180] on span "UNITED TECHNOLOGY OF ELECTRIC SUBSTATIONS & SWITCHGEARS CO" at bounding box center [533, 185] width 355 height 13
type input "UNITED TECHNOLOGY OF ELECTRIC SUBSTATIONS & SWITCHGEARS CO"
type input "[EMAIL_ADDRESS][DOMAIN_NAME]"
type input "0505228358"
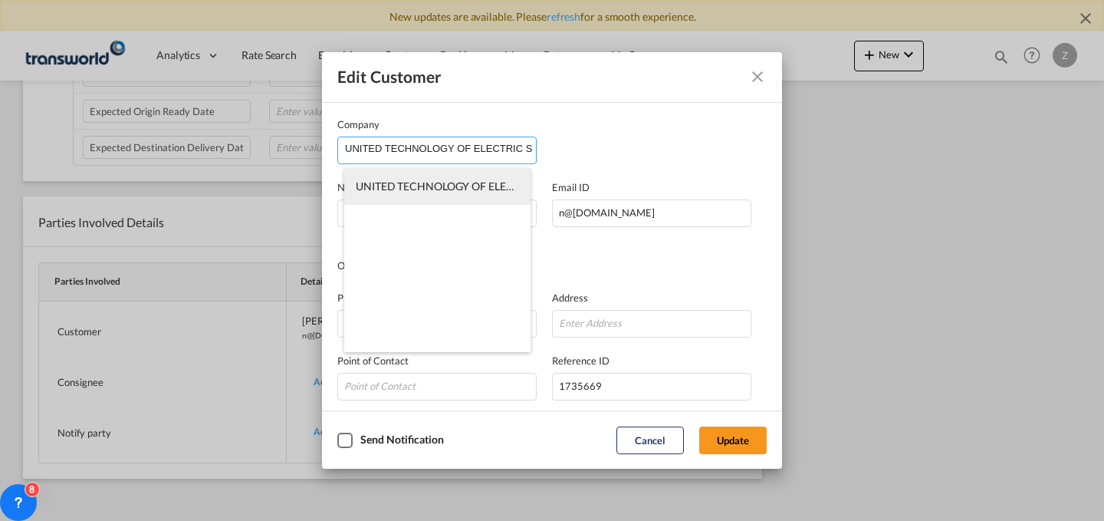
type input "1267108"
type input "14545"
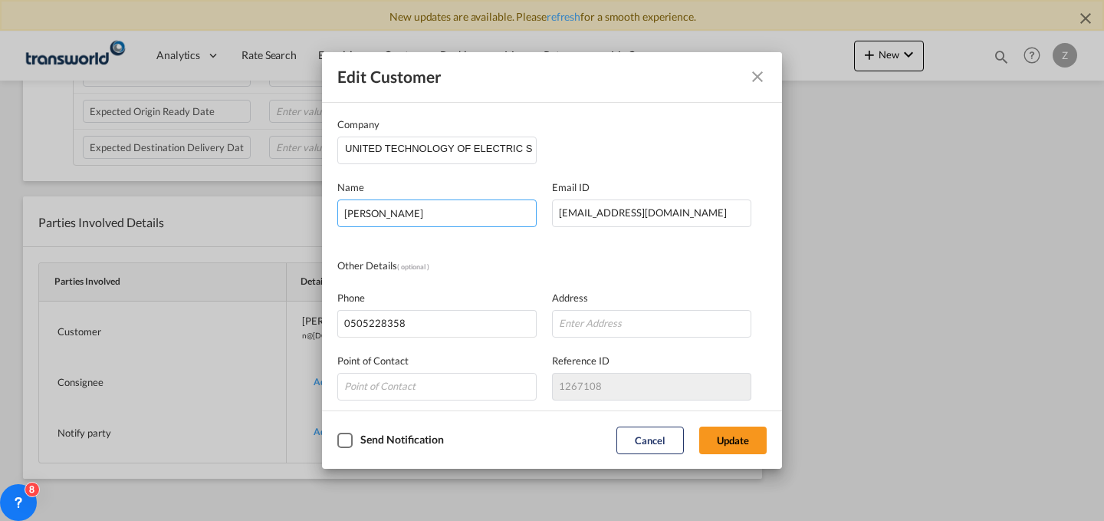
drag, startPoint x: 492, startPoint y: 217, endPoint x: 224, endPoint y: 205, distance: 268.7
click at [224, 205] on div "Edit Customer Company UNITED TECHNOLOGY OF ELECTRIC SUBSTATIONS & SWITCHGEARS C…" at bounding box center [552, 260] width 1104 height 521
type input "[PERSON_NAME]"
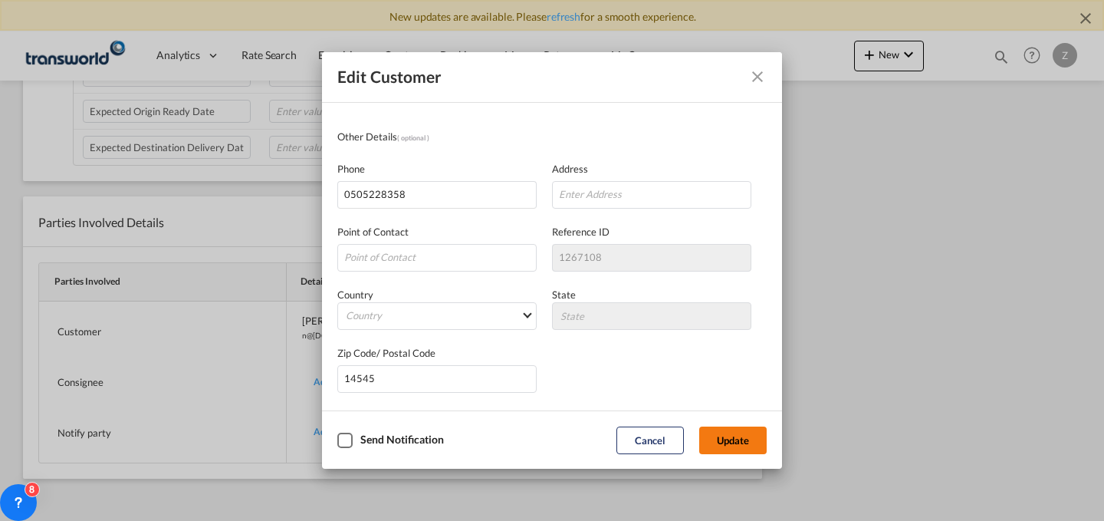
click at [740, 439] on button "Update" at bounding box center [732, 440] width 67 height 28
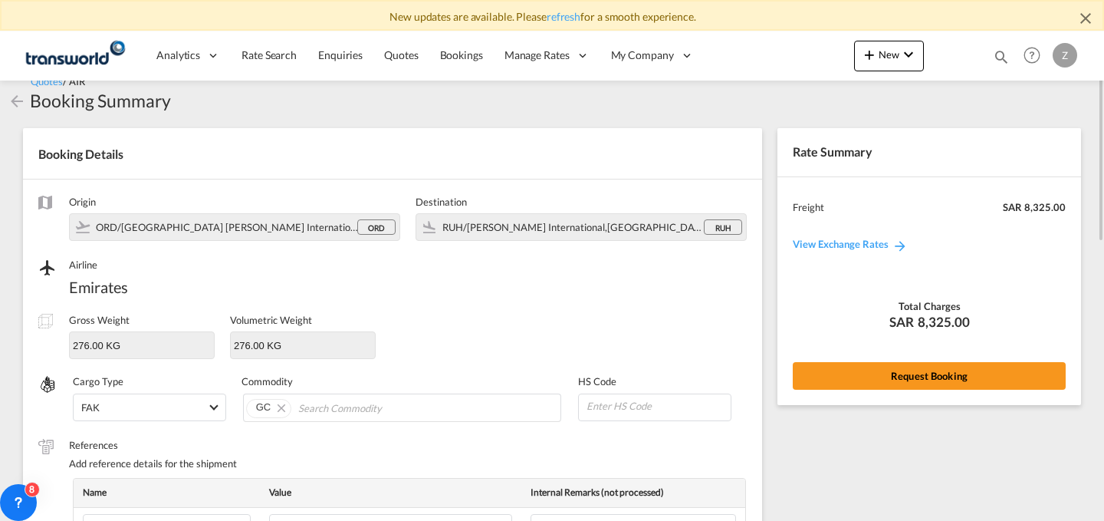
scroll to position [0, 0]
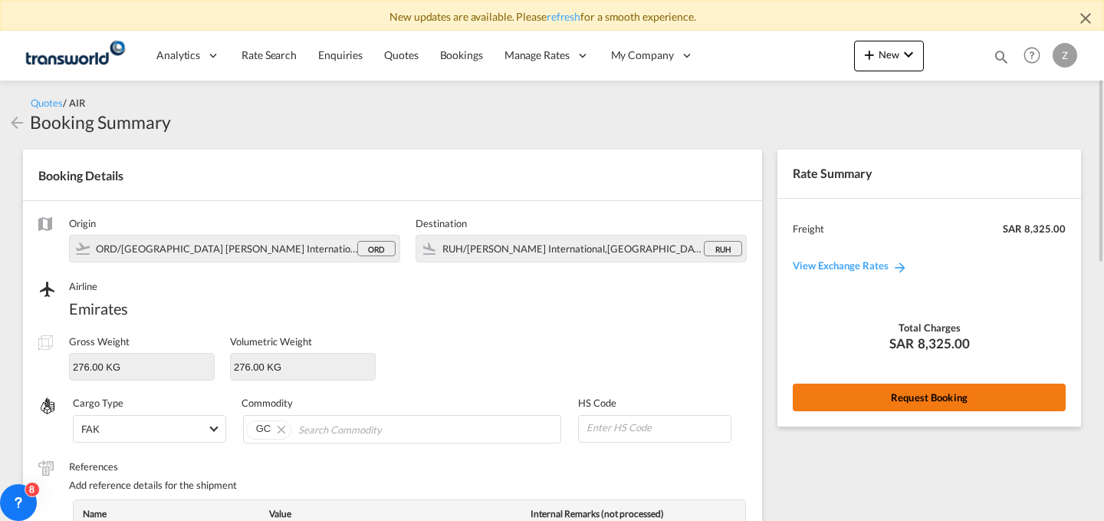
click at [890, 397] on button "Request Booking" at bounding box center [929, 397] width 273 height 28
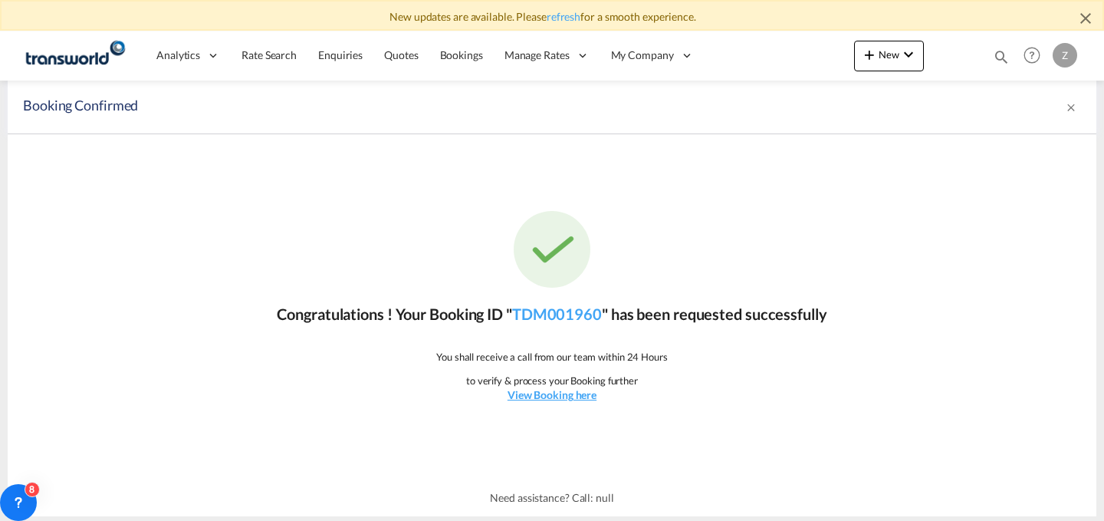
click at [571, 330] on div "Congratulations ! Your Booking ID " TDM001960 " has been requested successfully…" at bounding box center [552, 306] width 1089 height 345
click at [578, 318] on link "TDM001960" at bounding box center [557, 313] width 90 height 18
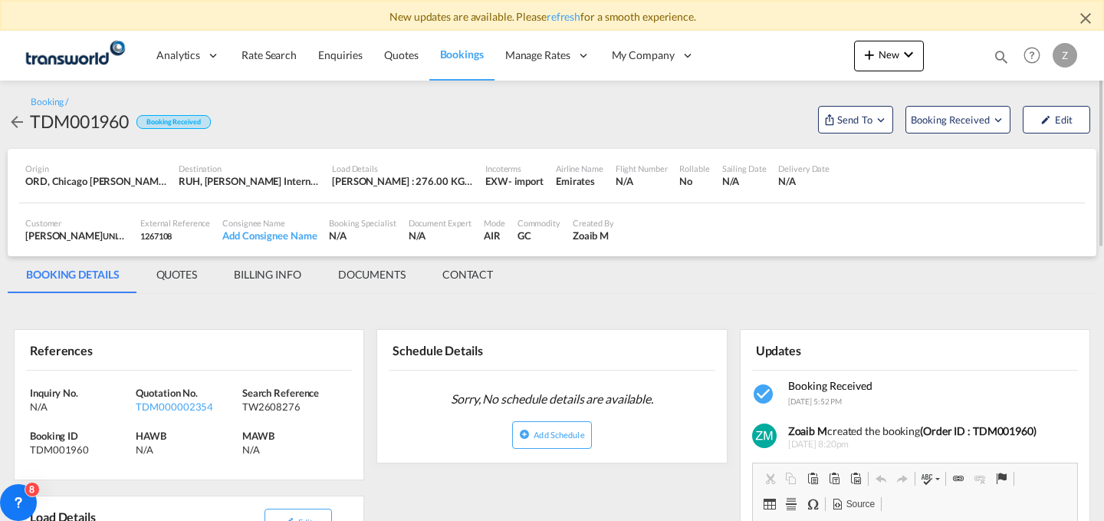
click at [501, 281] on md-tab-item "CONTACT" at bounding box center [467, 274] width 87 height 37
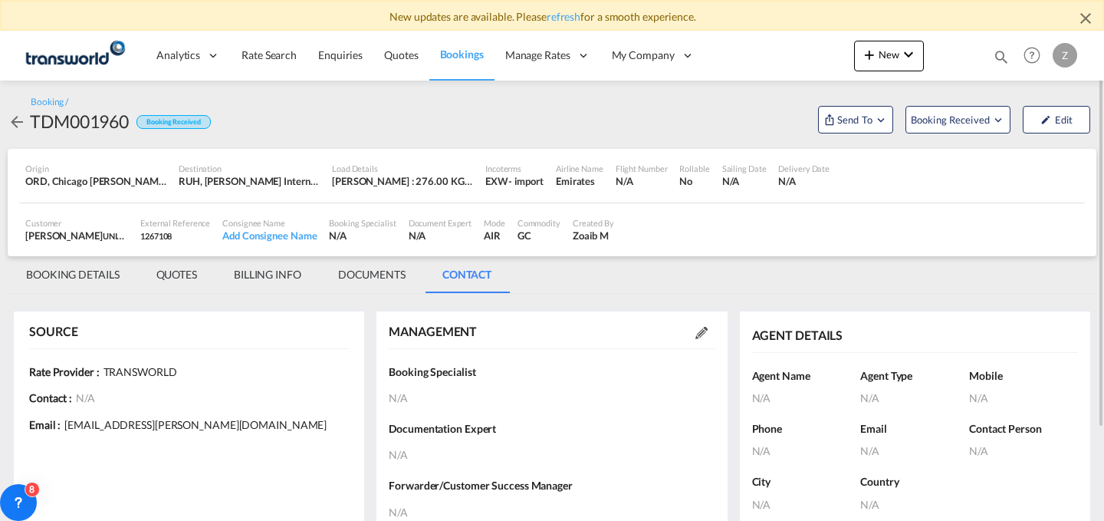
click at [695, 332] on md-icon at bounding box center [701, 333] width 12 height 12
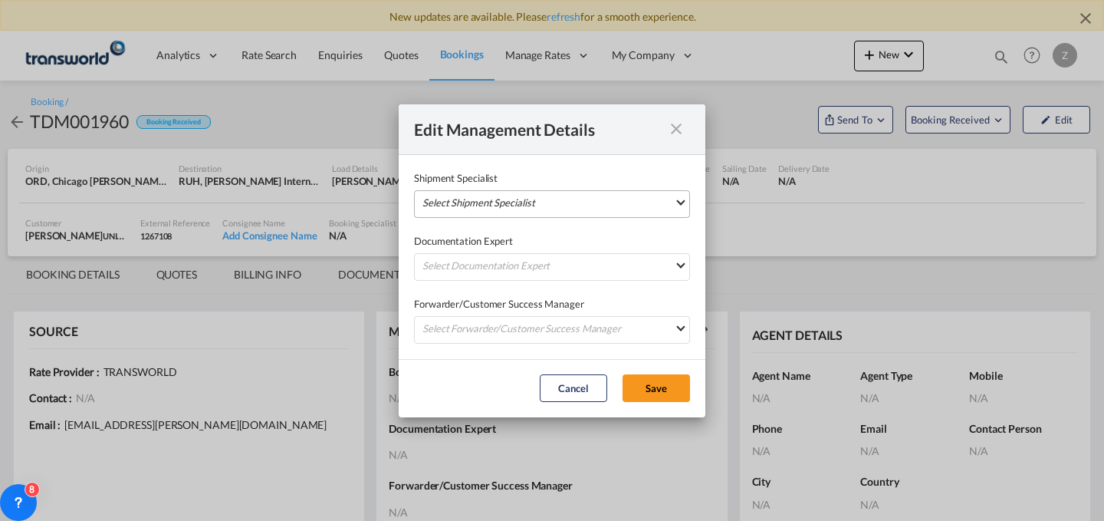
click at [589, 203] on md-select "Select Shipment Specialist [PERSON_NAME] W [PERSON_NAME][EMAIL_ADDRESS][PERSON_…" at bounding box center [552, 204] width 276 height 28
type md-option "[object Object]"
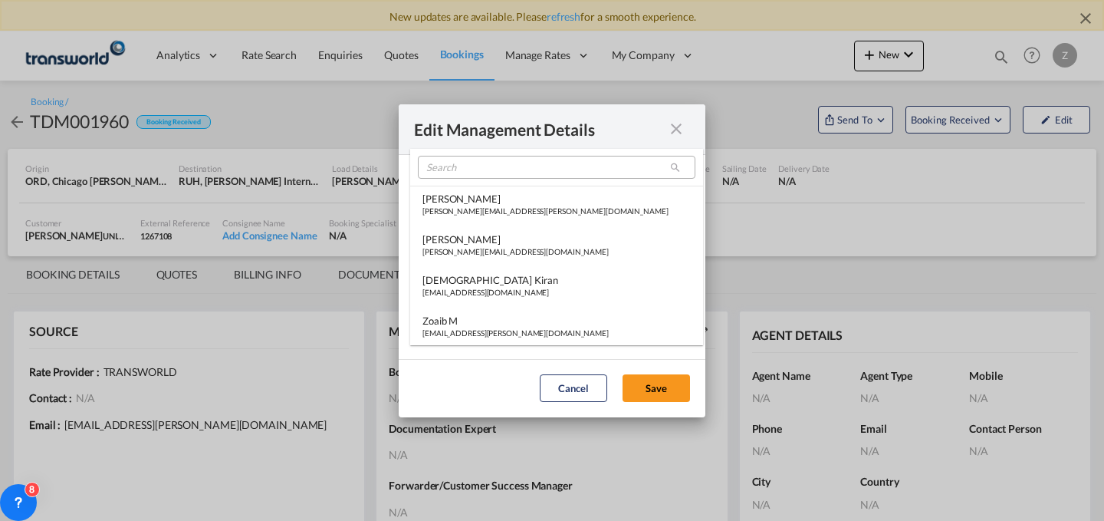
type md-option "[object Object]"
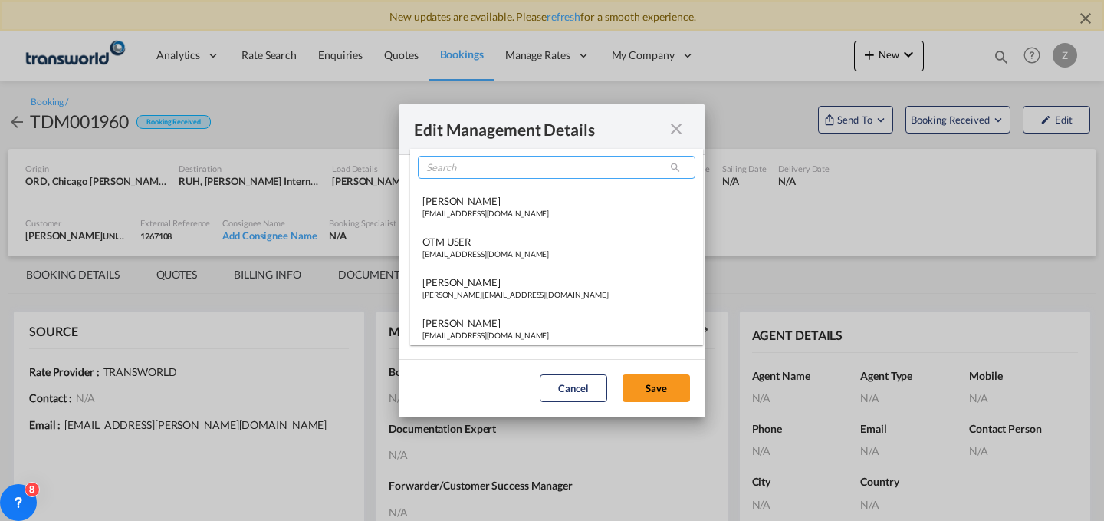
click at [515, 163] on input "search" at bounding box center [557, 167] width 278 height 23
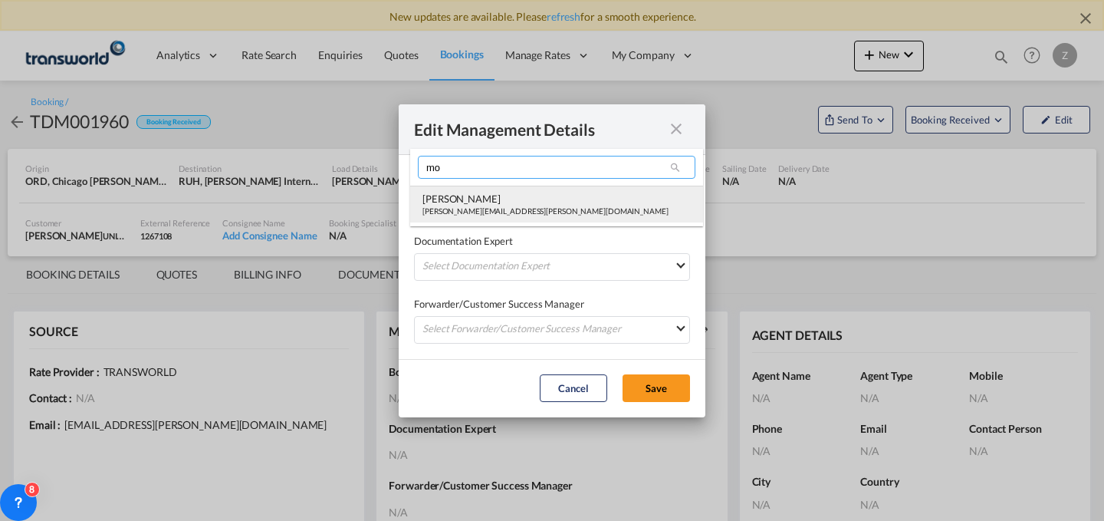
type input "mo"
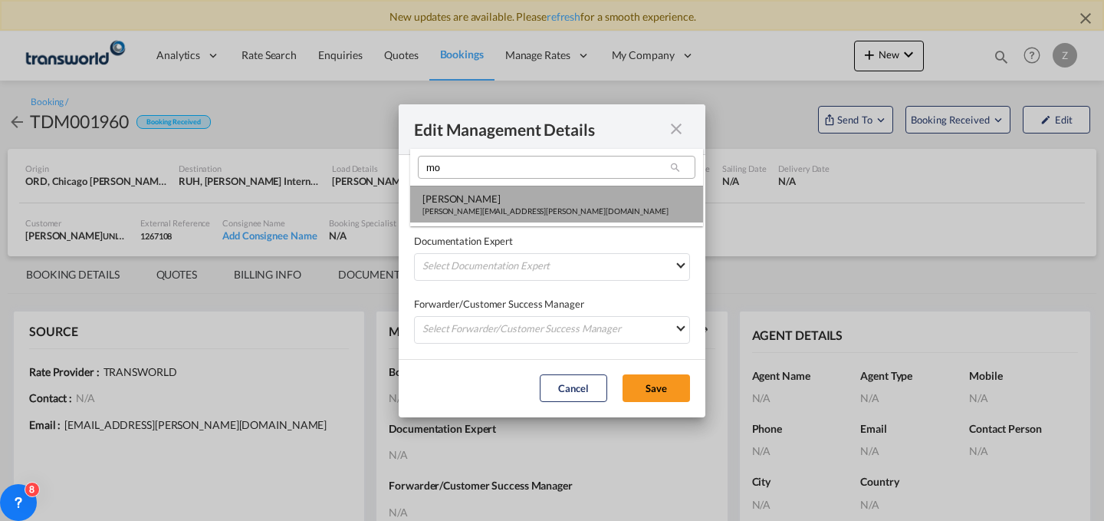
click at [501, 192] on div "[PERSON_NAME]" at bounding box center [546, 199] width 246 height 14
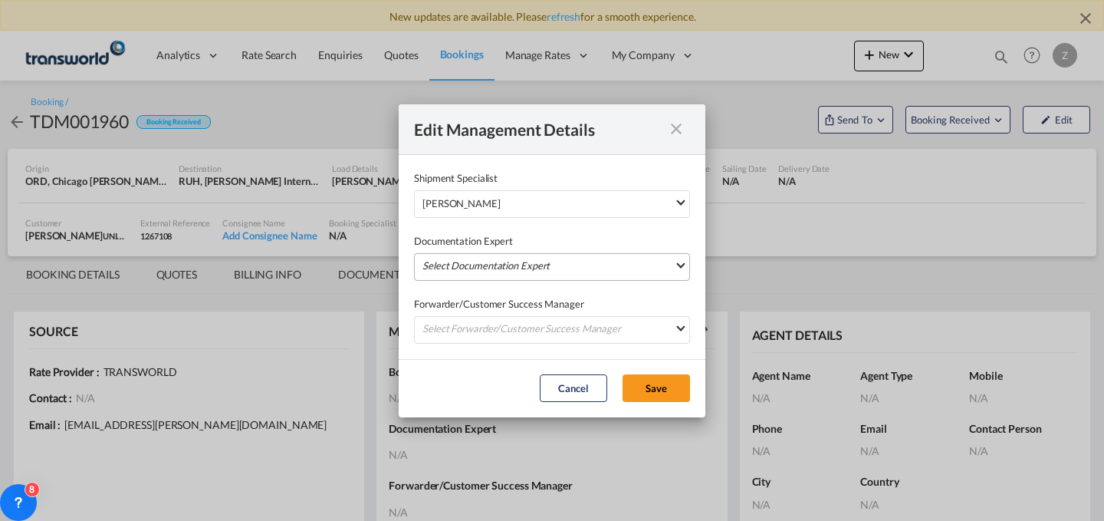
click at [497, 271] on md-select "Select Documentation Expert [PERSON_NAME] W [PERSON_NAME][EMAIL_ADDRESS][PERSON…" at bounding box center [552, 267] width 276 height 28
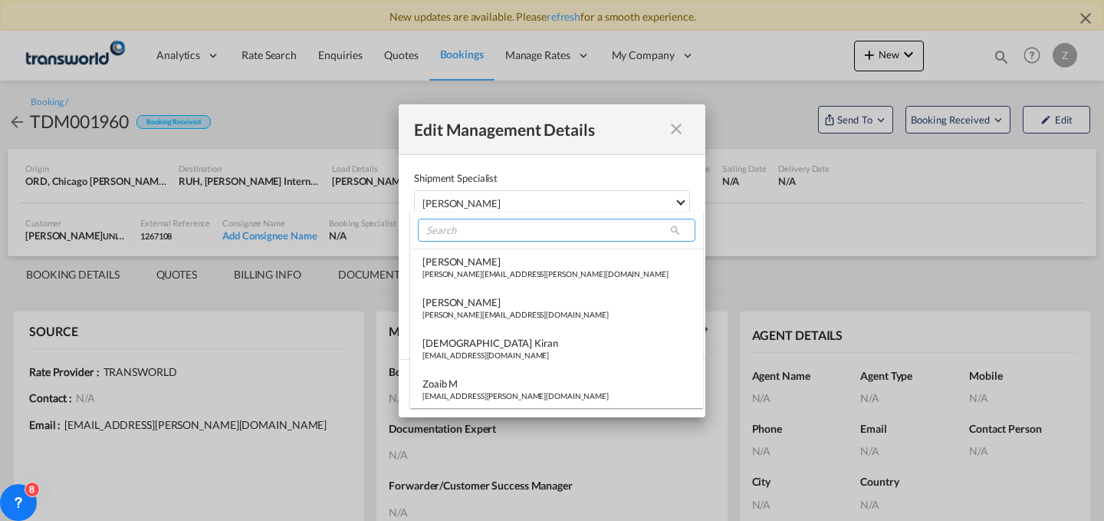
click at [525, 236] on input "search" at bounding box center [557, 230] width 278 height 23
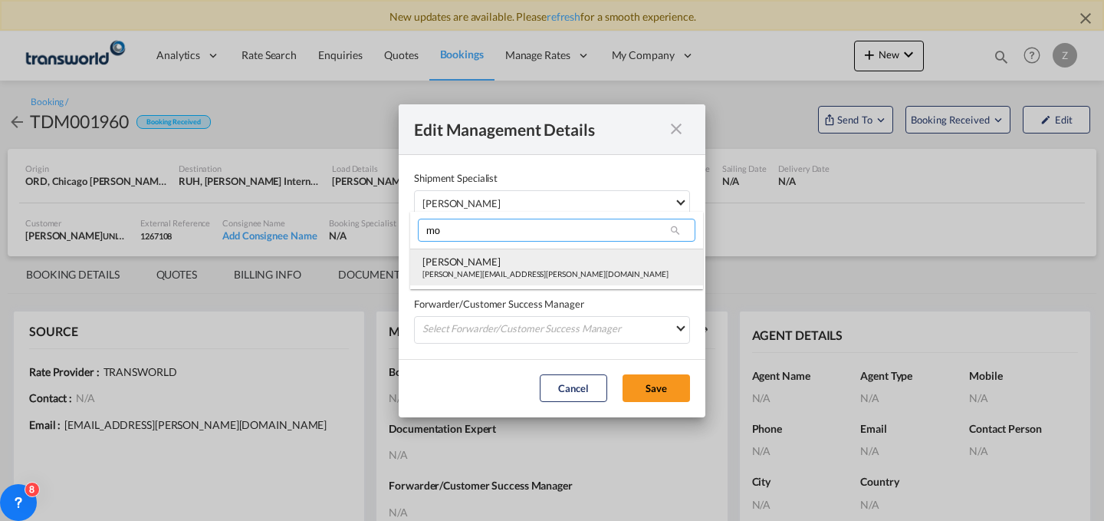
type input "mo"
click at [517, 268] on div "[PERSON_NAME][EMAIL_ADDRESS][PERSON_NAME][DOMAIN_NAME]" at bounding box center [546, 273] width 246 height 11
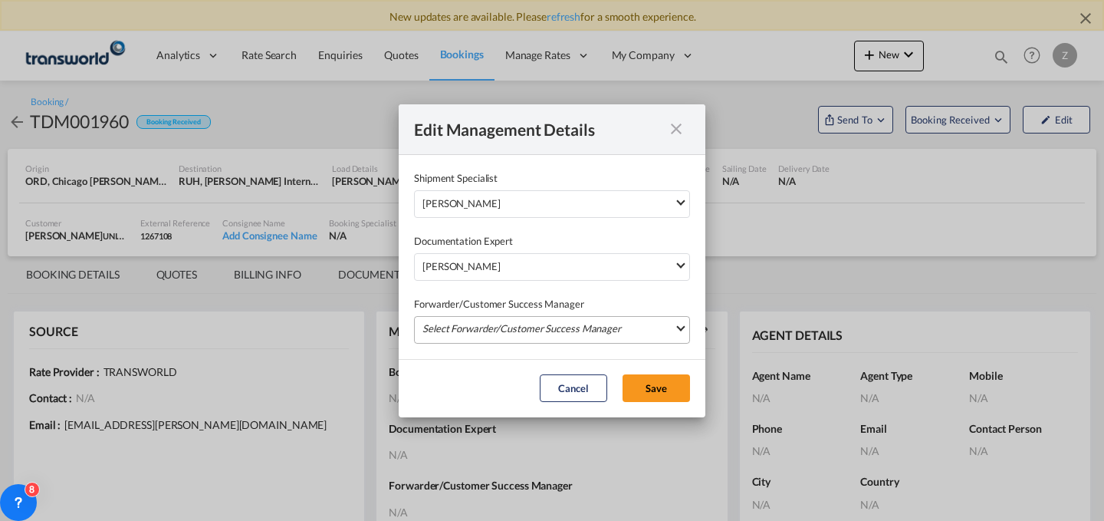
click at [515, 326] on md-select "Select Forwarder/Customer Success Manager [PERSON_NAME] [PERSON_NAME][EMAIL_ADD…" at bounding box center [552, 330] width 276 height 28
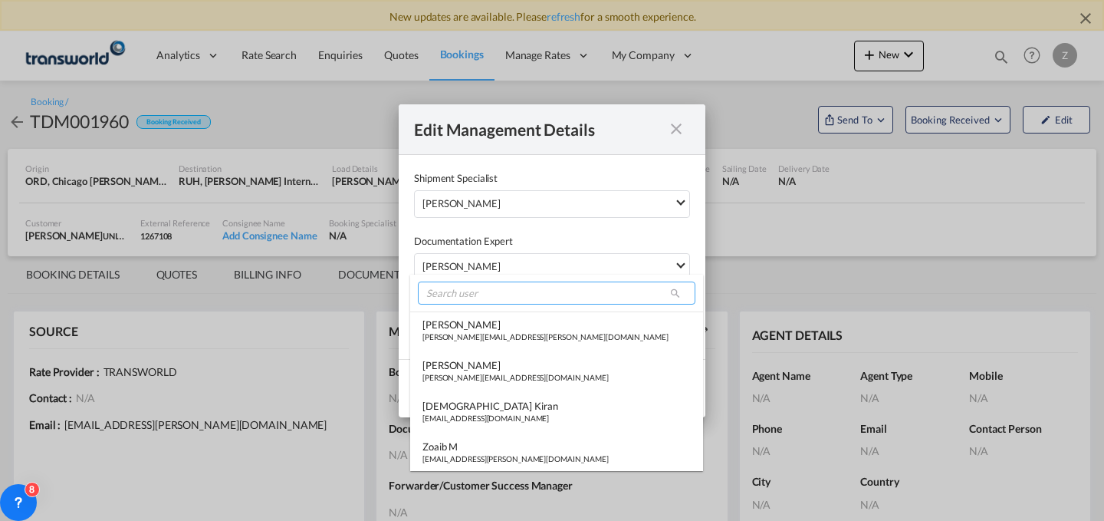
click at [483, 294] on input "search" at bounding box center [557, 292] width 278 height 23
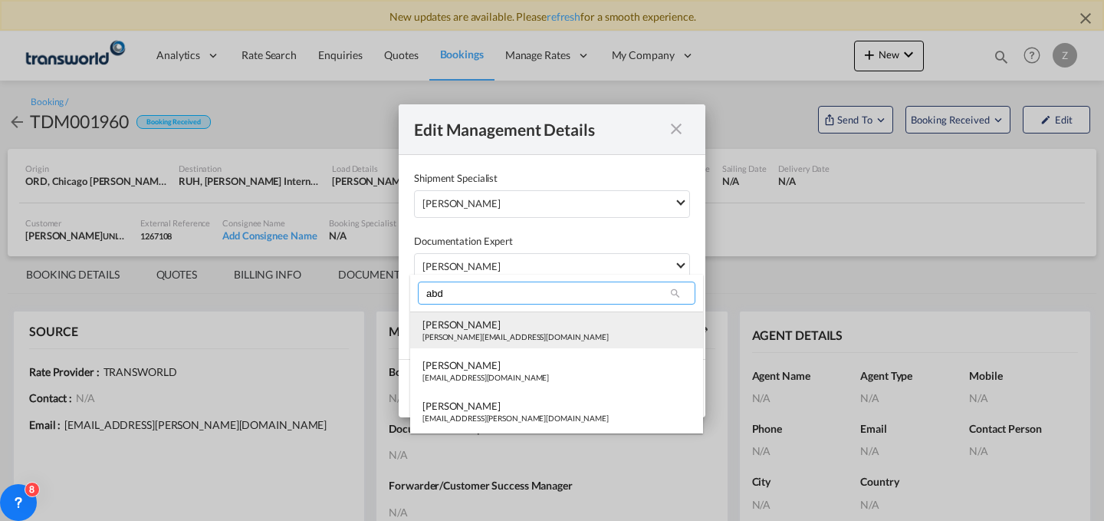
type input "abd"
click at [490, 324] on div "[PERSON_NAME]" at bounding box center [516, 324] width 186 height 14
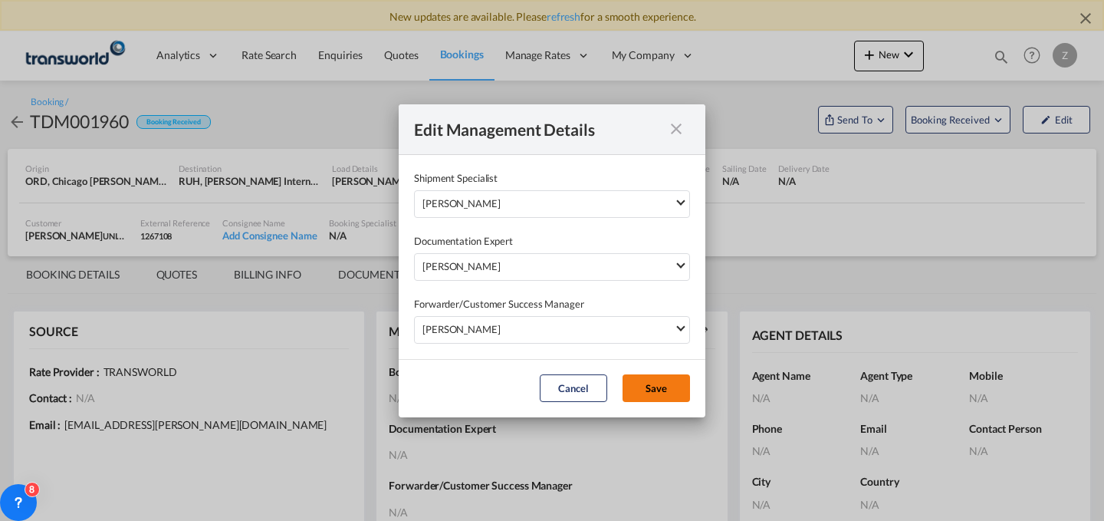
click at [666, 387] on button "Save" at bounding box center [656, 388] width 67 height 28
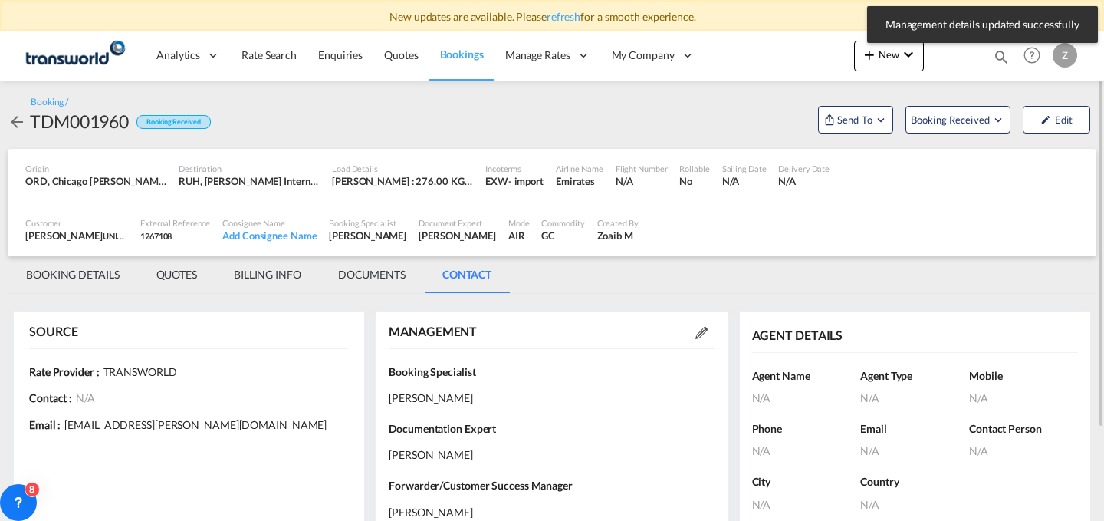
click at [72, 271] on md-tab-item "BOOKING DETAILS" at bounding box center [73, 274] width 130 height 37
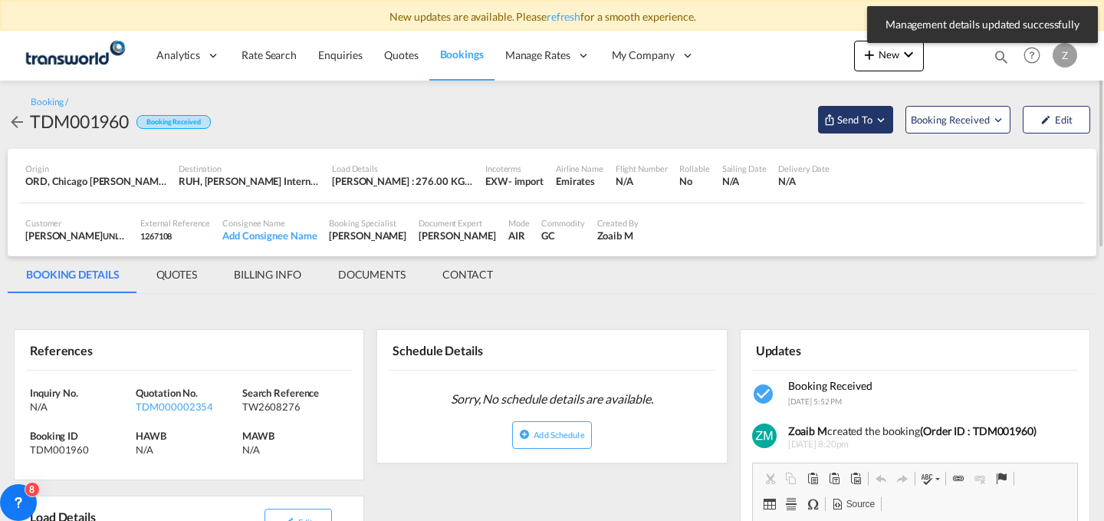
click at [886, 106] on button "Send To" at bounding box center [855, 120] width 75 height 28
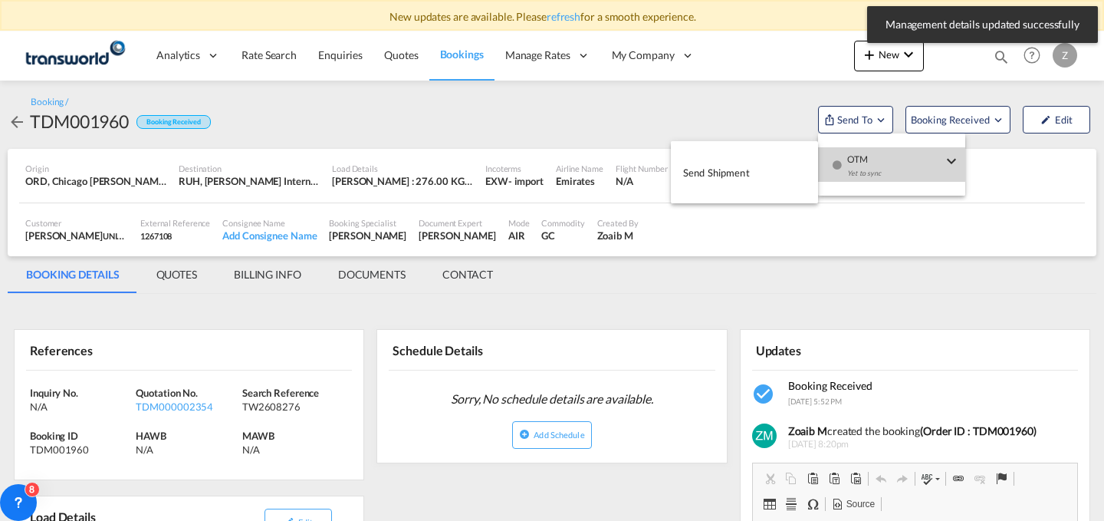
click at [847, 168] on div "Yet to sync" at bounding box center [894, 177] width 95 height 32
click at [779, 171] on button "Send Shipment" at bounding box center [744, 172] width 147 height 35
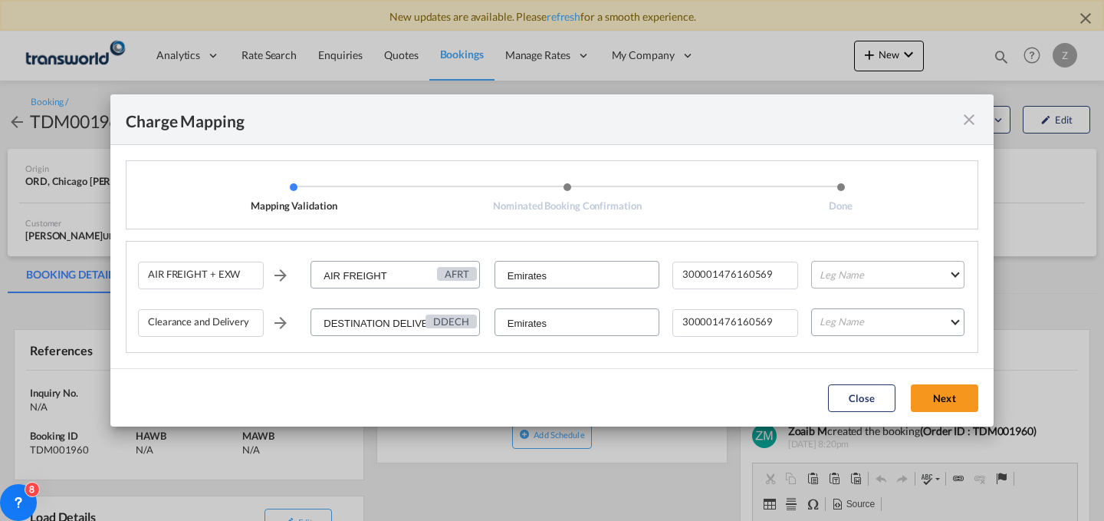
click at [920, 275] on md-select "Leg Name HANDLING ORIGIN HANDLING DESTINATION OTHERS TL PICK UP CUSTOMS ORIGIN …" at bounding box center [887, 275] width 153 height 28
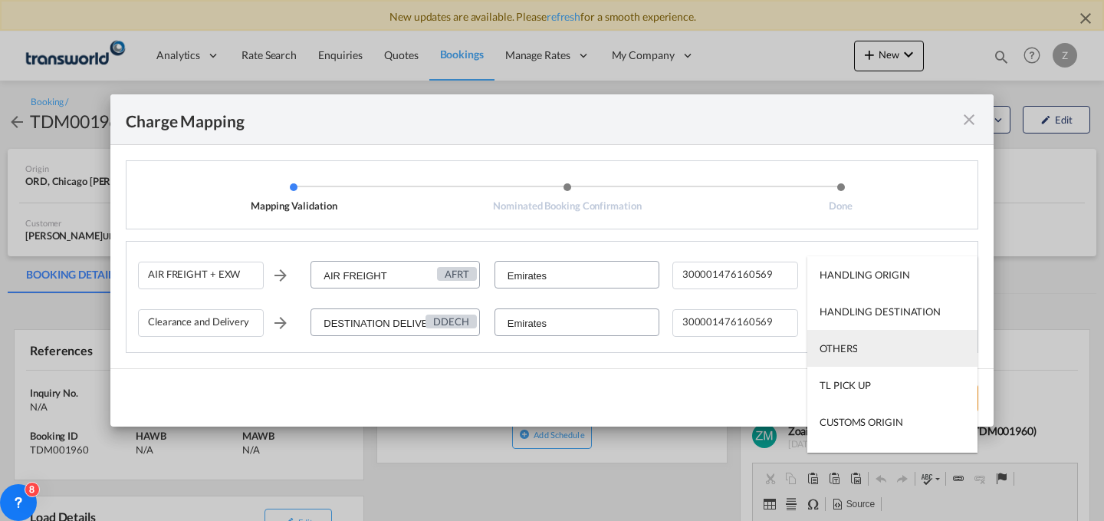
click at [893, 344] on md-option "OTHERS" at bounding box center [892, 348] width 170 height 37
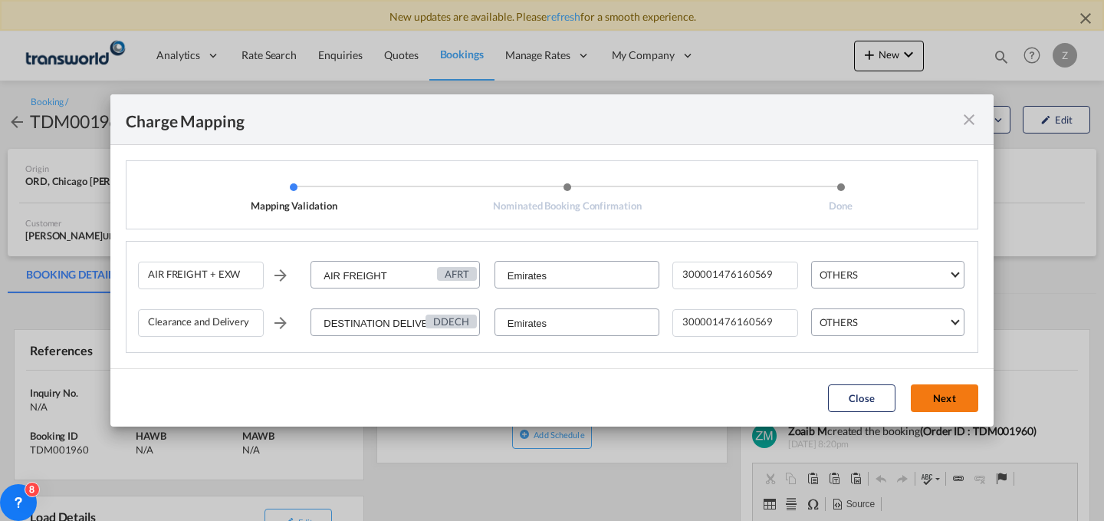
click at [948, 395] on button "Next" at bounding box center [944, 398] width 67 height 28
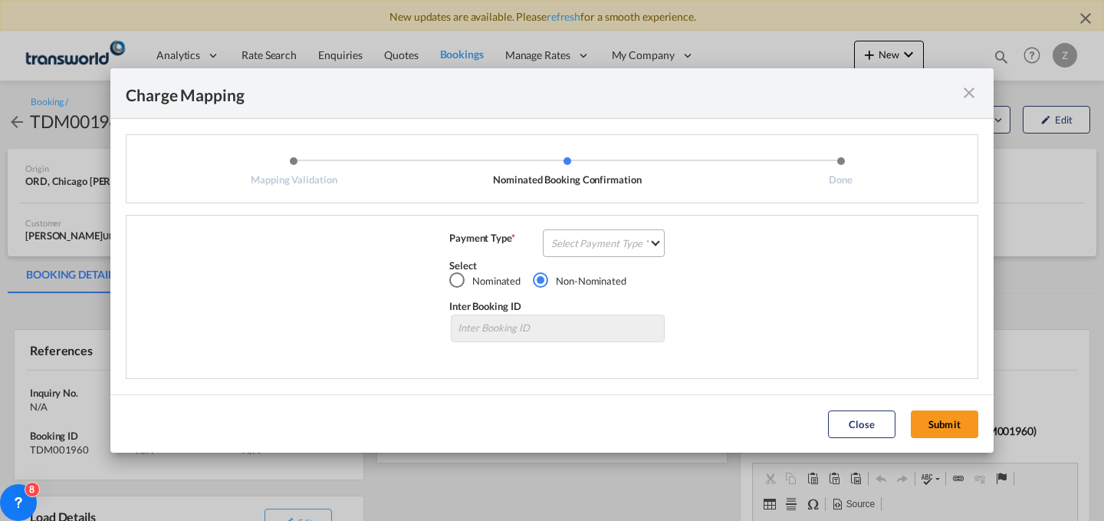
click at [613, 253] on md-select "Select Payment Type COLLECT PREPAID" at bounding box center [604, 243] width 122 height 28
click at [662, 258] on md-option "COLLECT" at bounding box center [609, 242] width 136 height 37
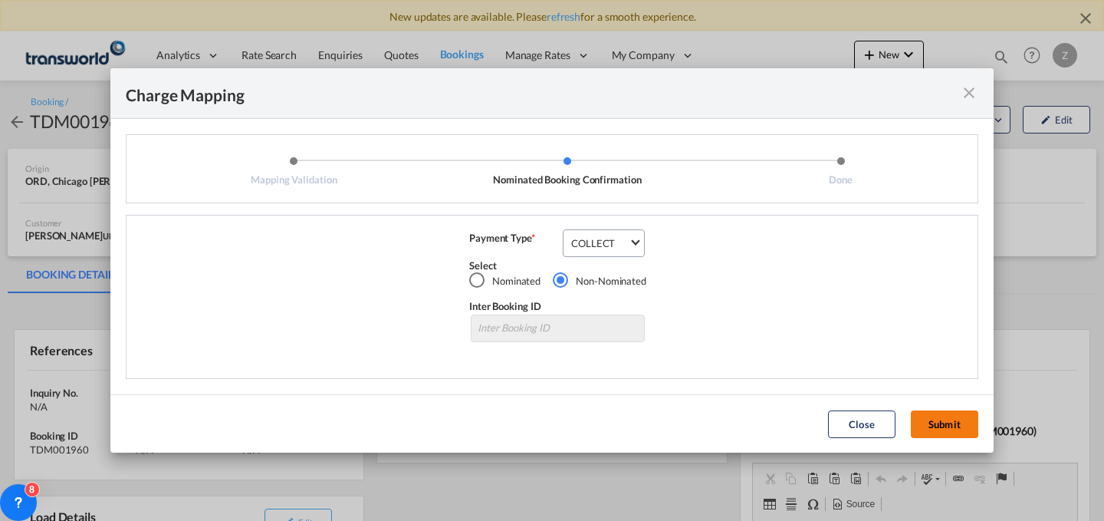
click at [949, 419] on button "Submit" at bounding box center [944, 424] width 67 height 28
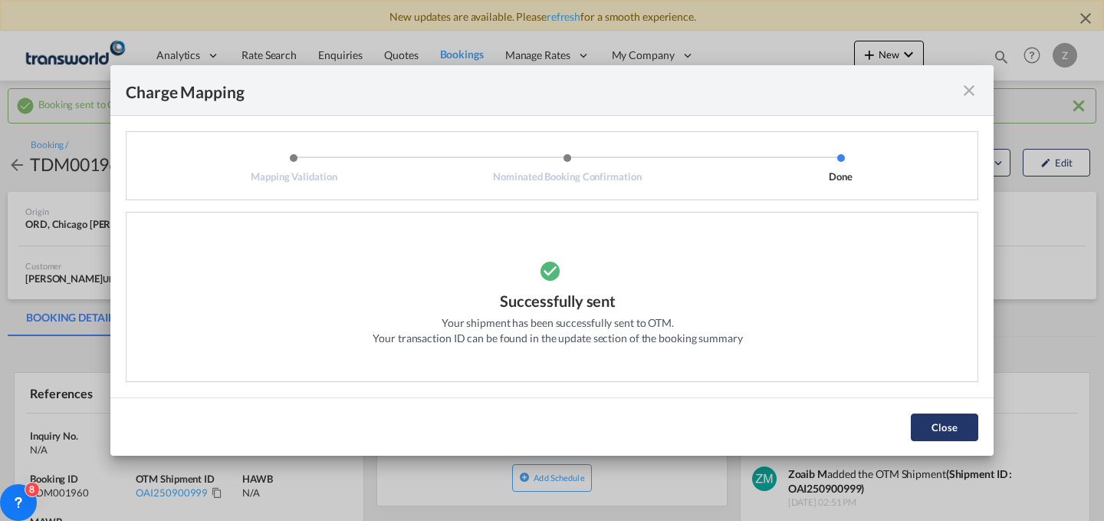
click at [946, 419] on button "Close" at bounding box center [944, 427] width 67 height 28
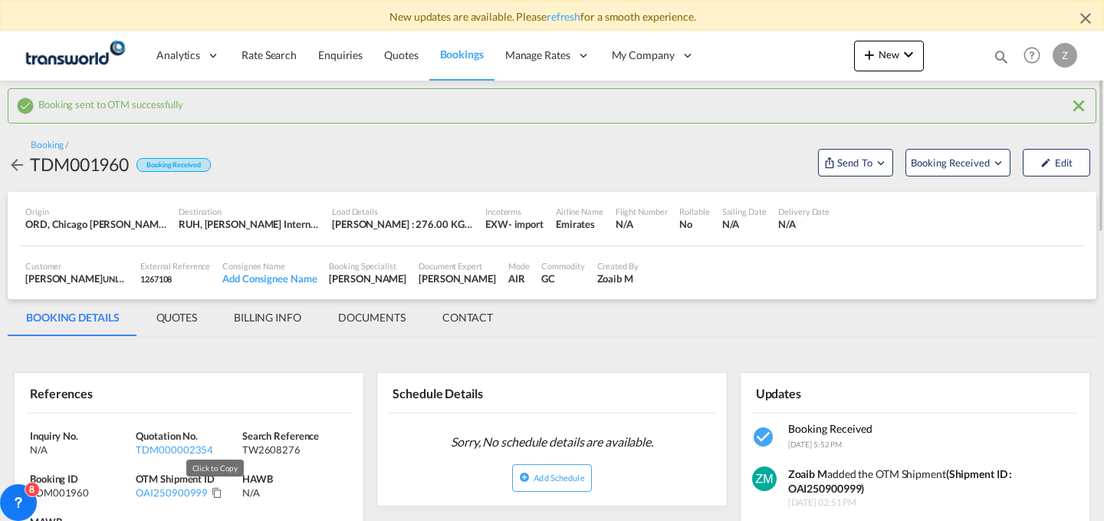
click at [213, 493] on md-icon "Click to Copy" at bounding box center [217, 492] width 11 height 11
